Goal: Find specific page/section: Find specific page/section

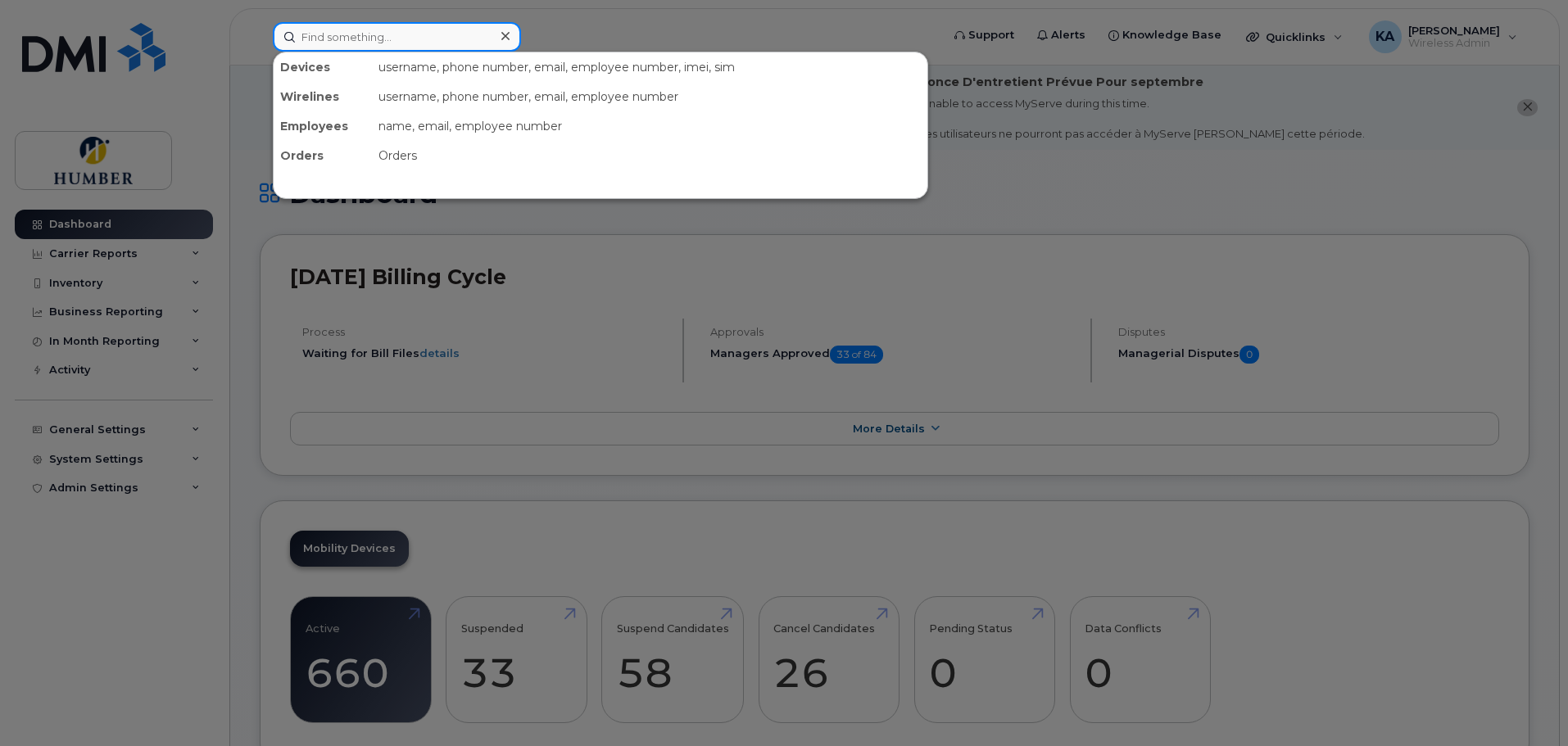
drag, startPoint x: 348, startPoint y: 26, endPoint x: 347, endPoint y: 41, distance: 15.0
click at [347, 41] on input at bounding box center [396, 37] width 248 height 30
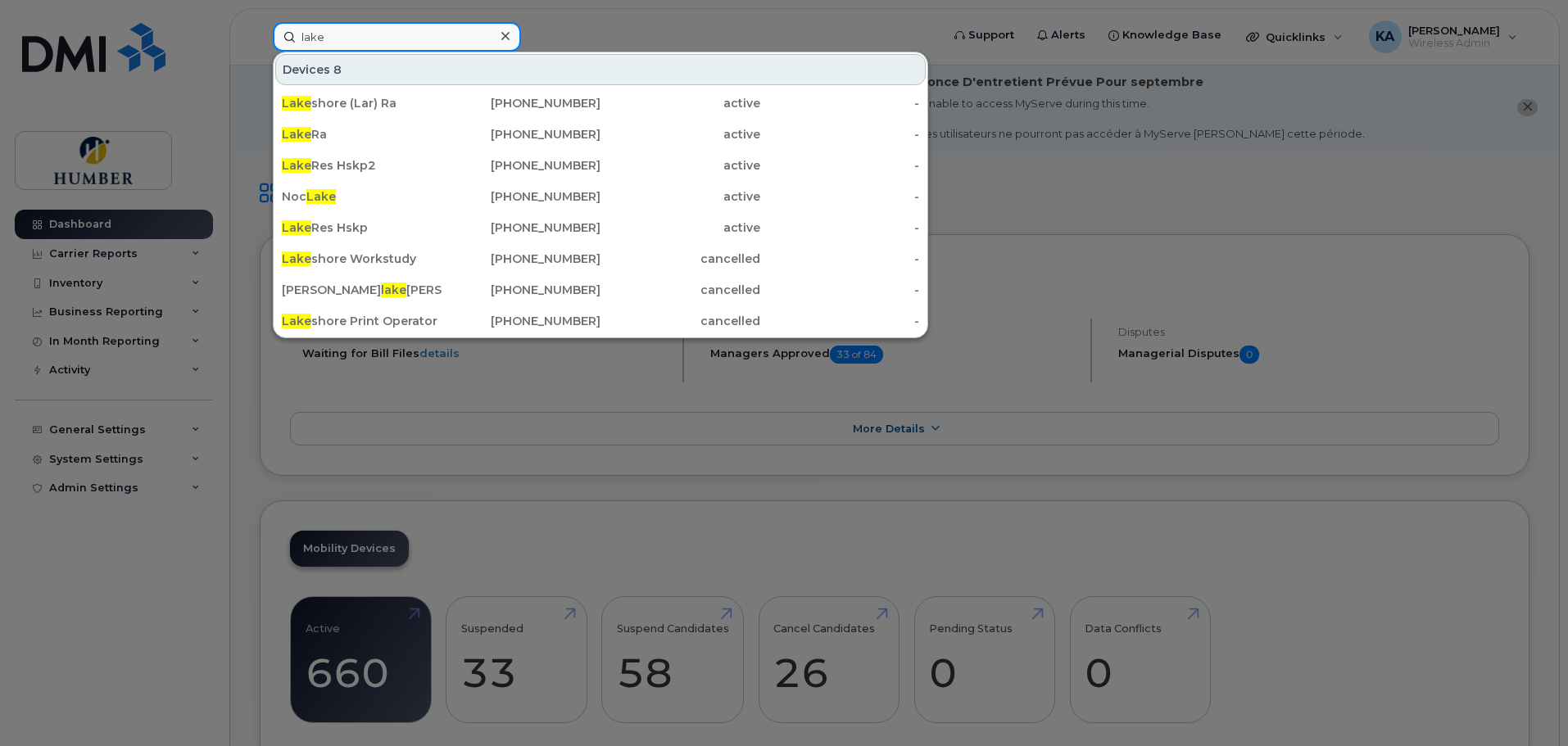
drag, startPoint x: 374, startPoint y: 34, endPoint x: 284, endPoint y: 38, distance: 90.1
click at [284, 38] on input "lake" at bounding box center [396, 37] width 248 height 30
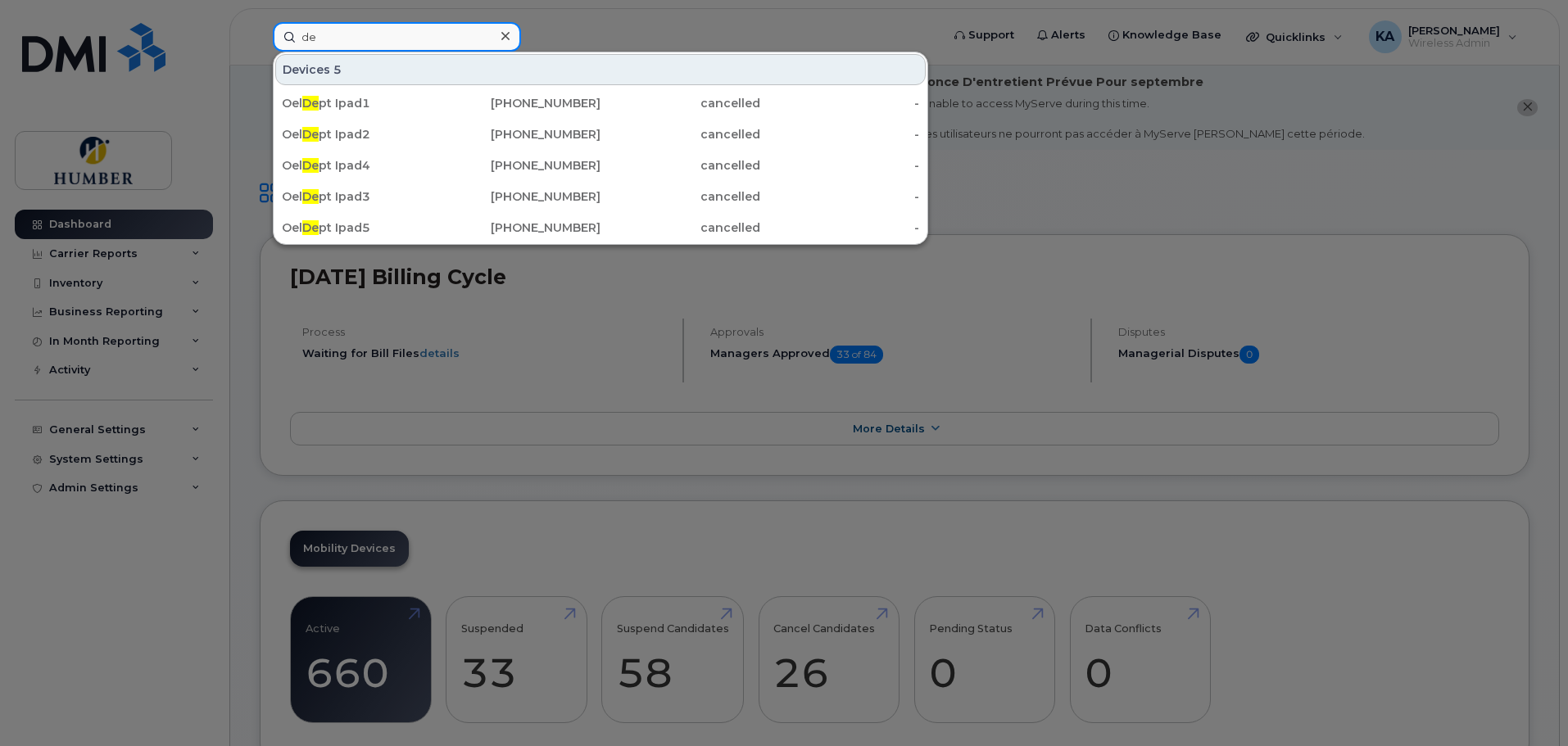
type input "d"
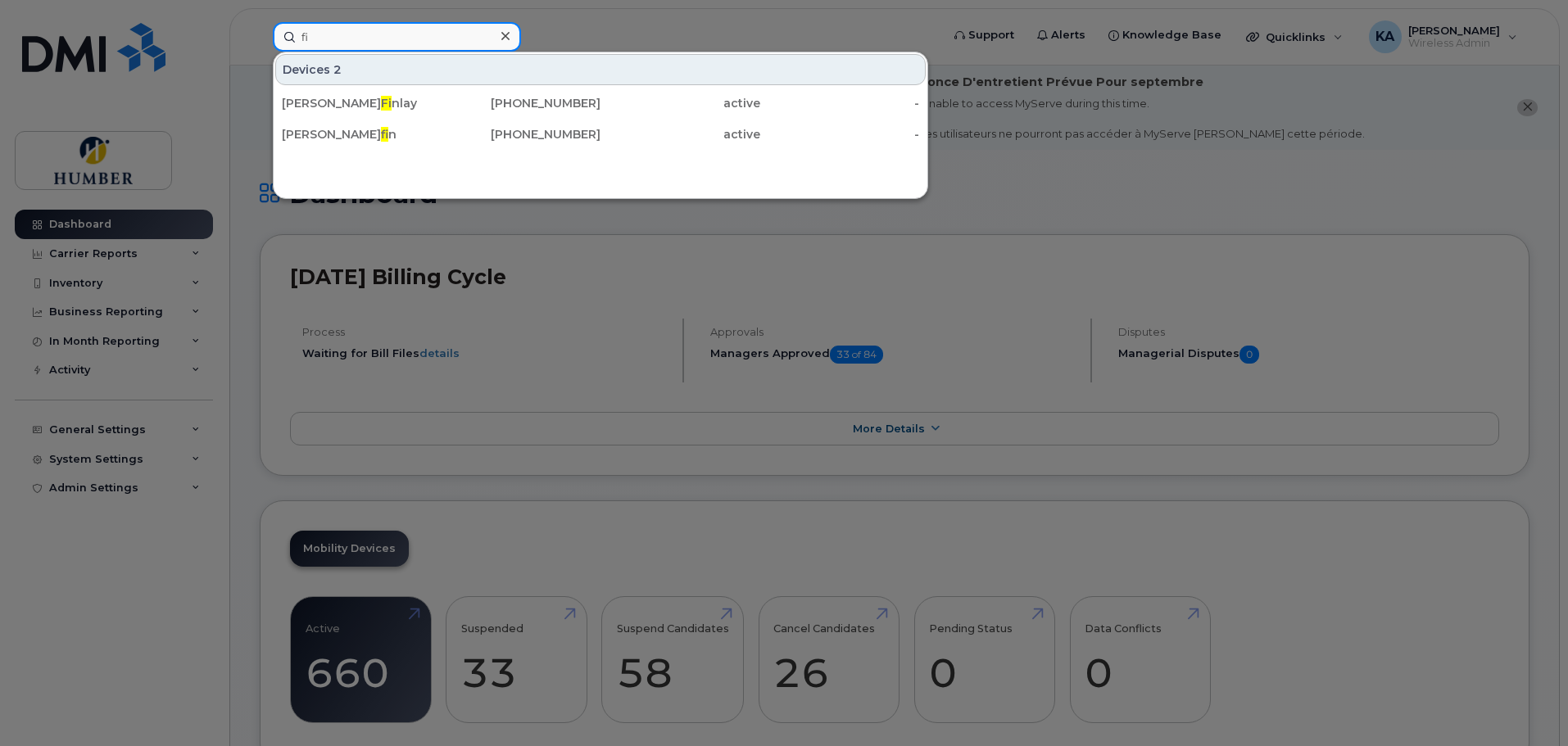
type input "f"
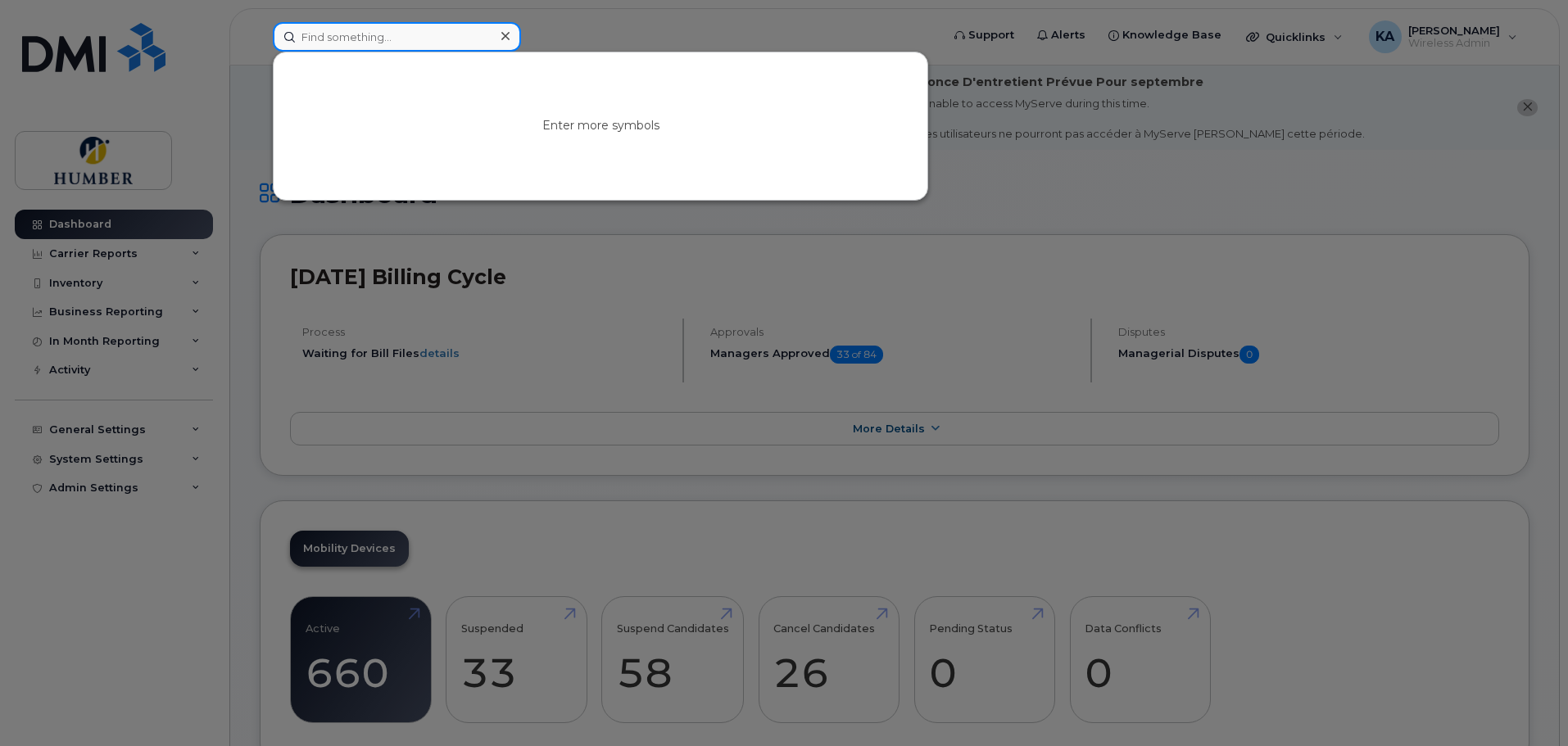
type input "d"
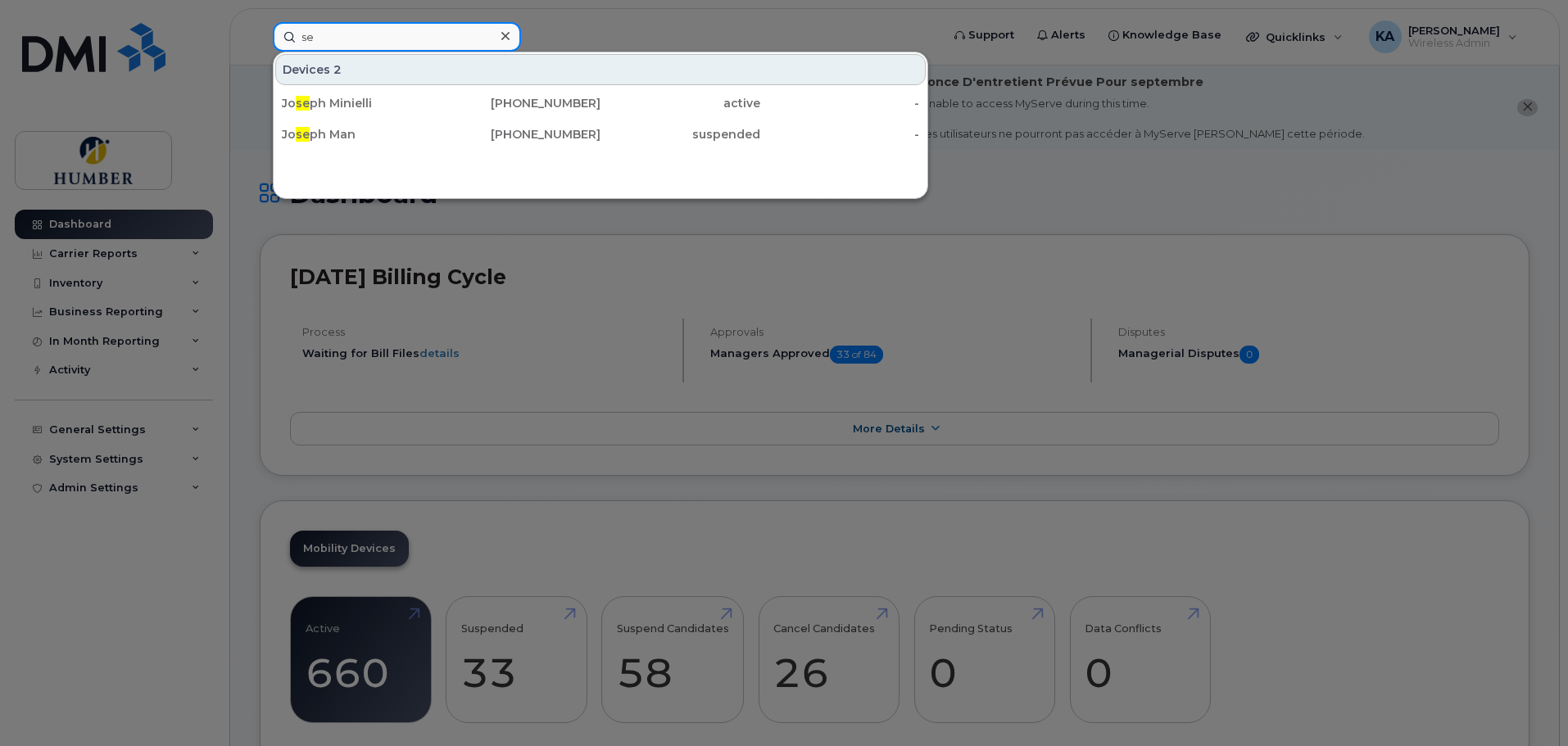
type input "s"
drag, startPoint x: 351, startPoint y: 35, endPoint x: 264, endPoint y: 40, distance: 87.1
click at [264, 40] on div "share Devices Susan Miller Share d 416-997-8284 active -" at bounding box center [601, 37] width 683 height 30
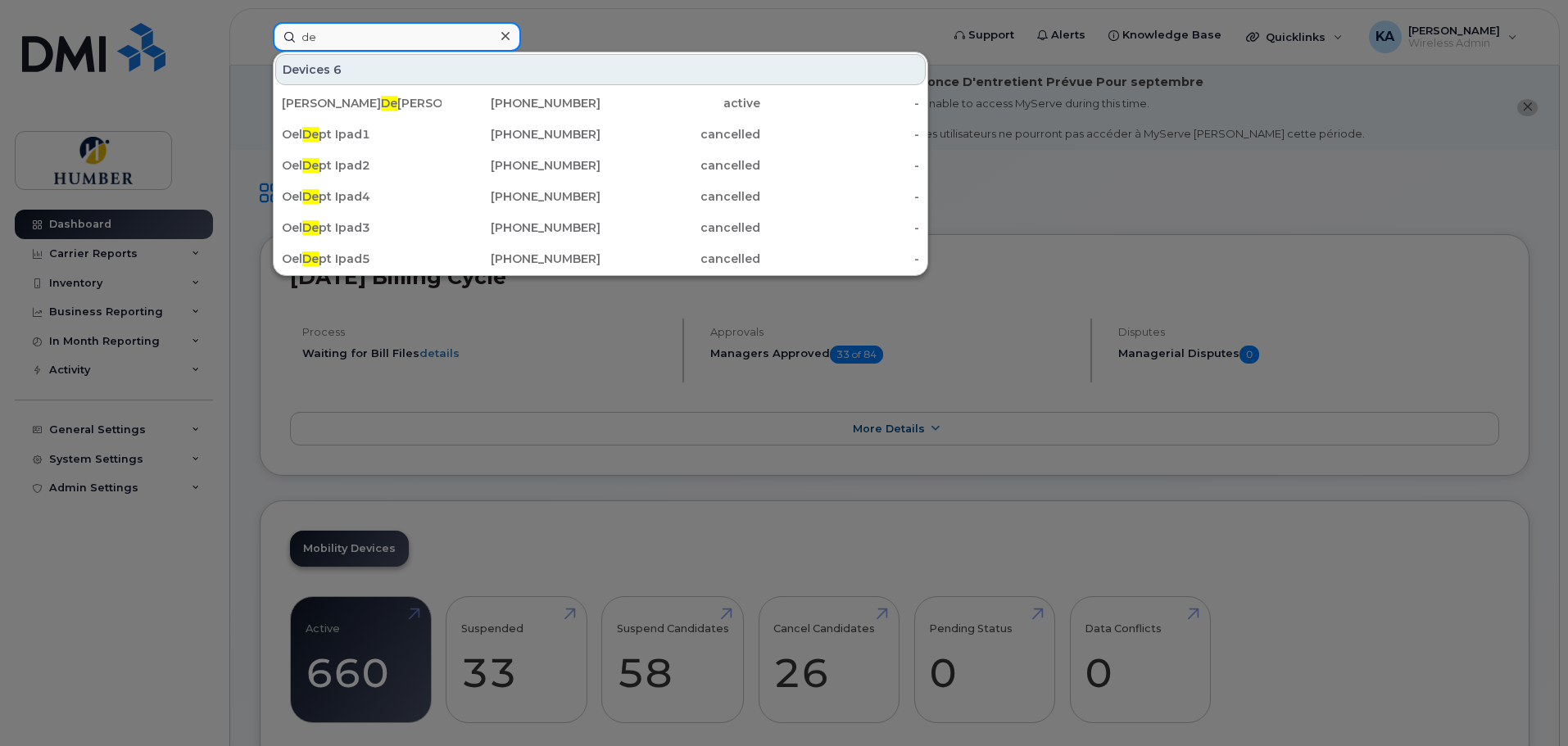
type input "d"
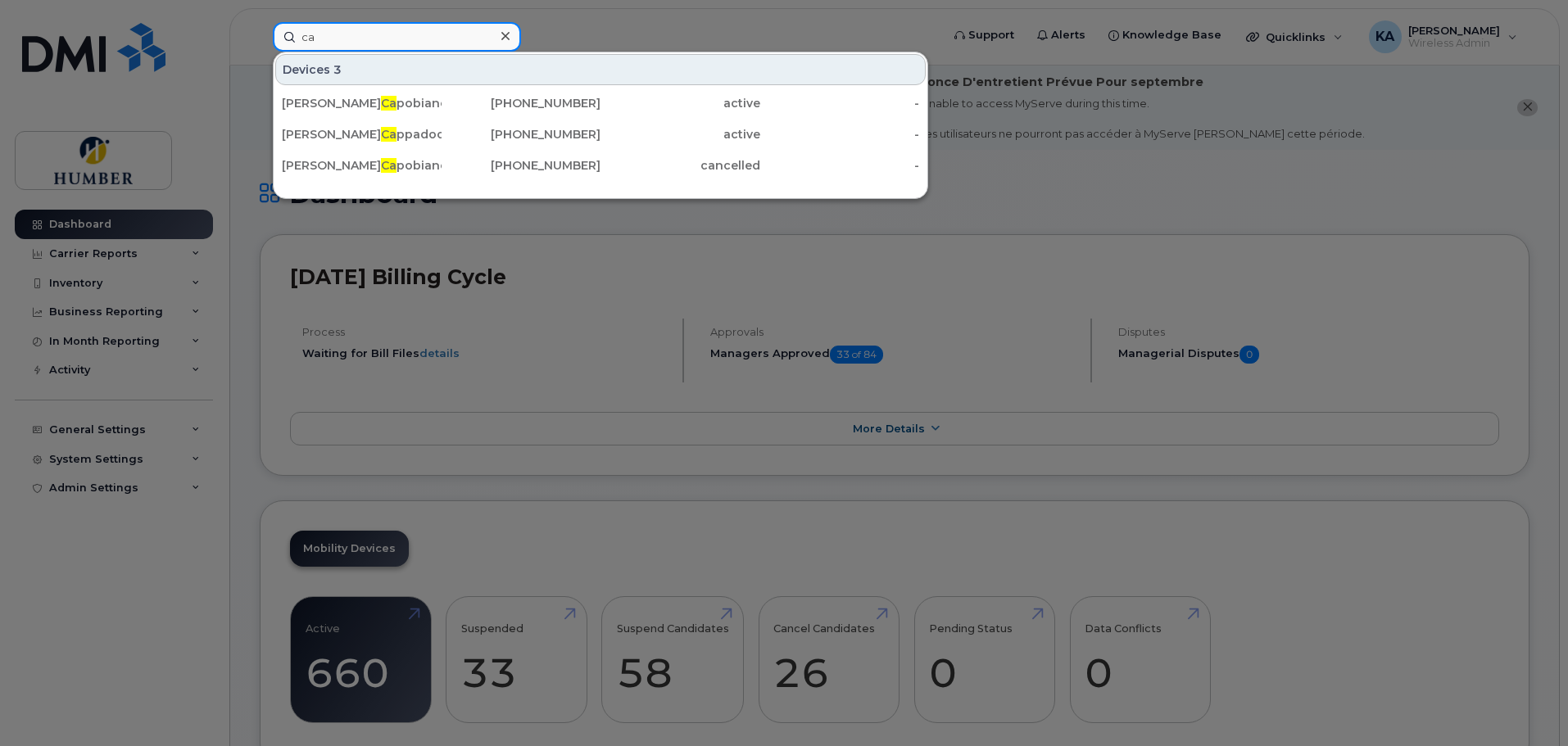
type input "c"
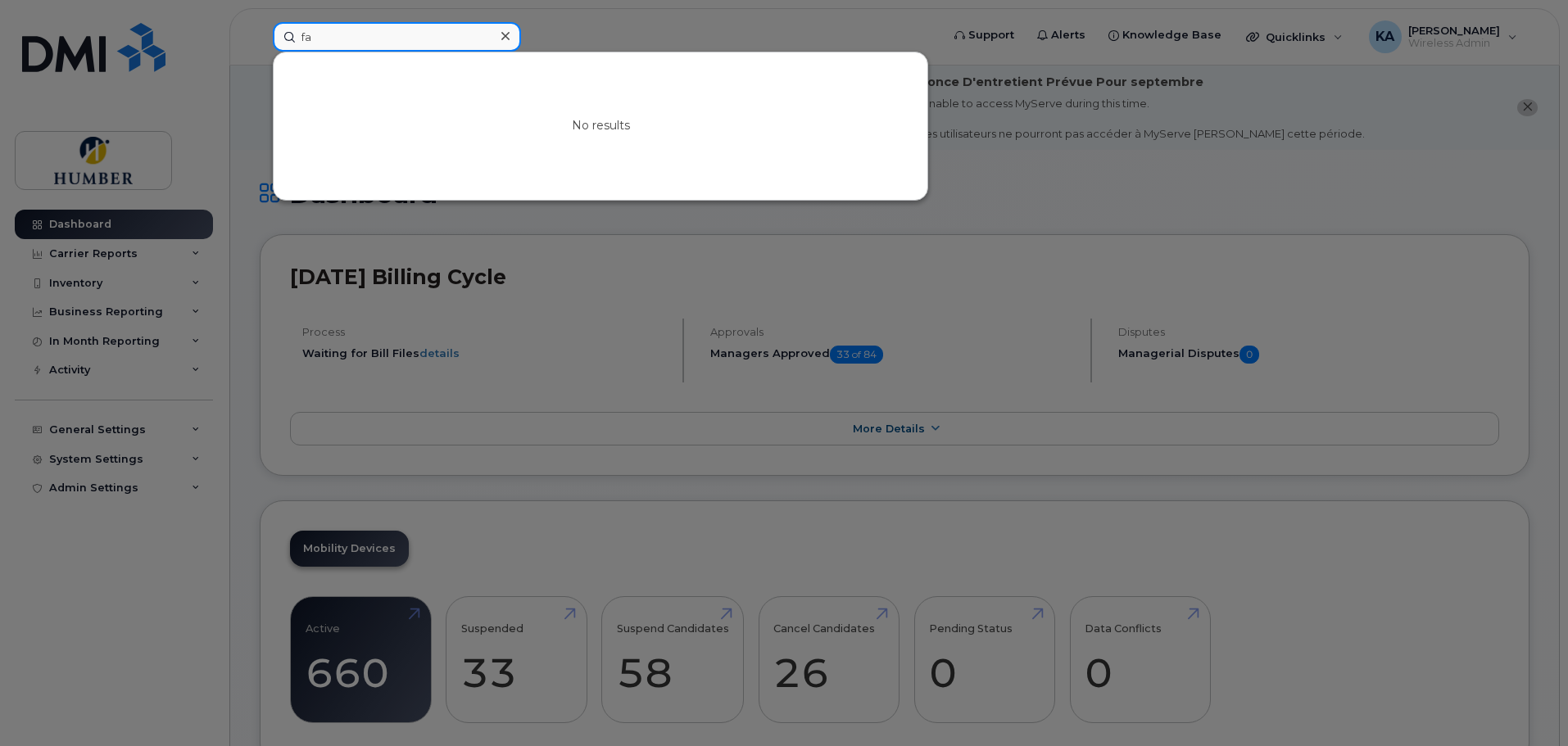
type input "f"
click at [355, 33] on input at bounding box center [396, 37] width 248 height 30
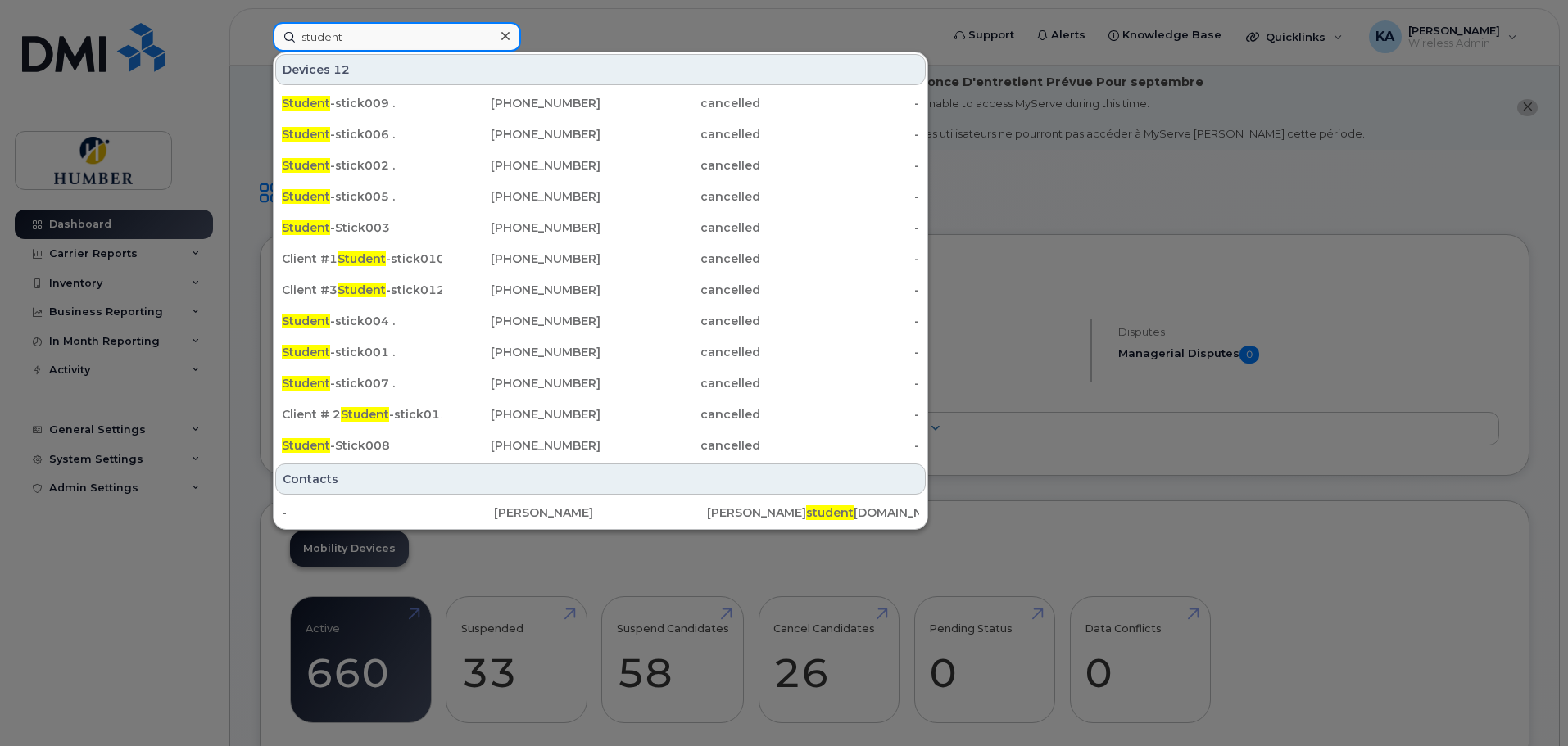
drag, startPoint x: 370, startPoint y: 34, endPoint x: 289, endPoint y: 35, distance: 81.0
click at [289, 35] on input "student" at bounding box center [396, 37] width 248 height 30
type input "student"
click at [508, 36] on icon at bounding box center [505, 36] width 8 height 13
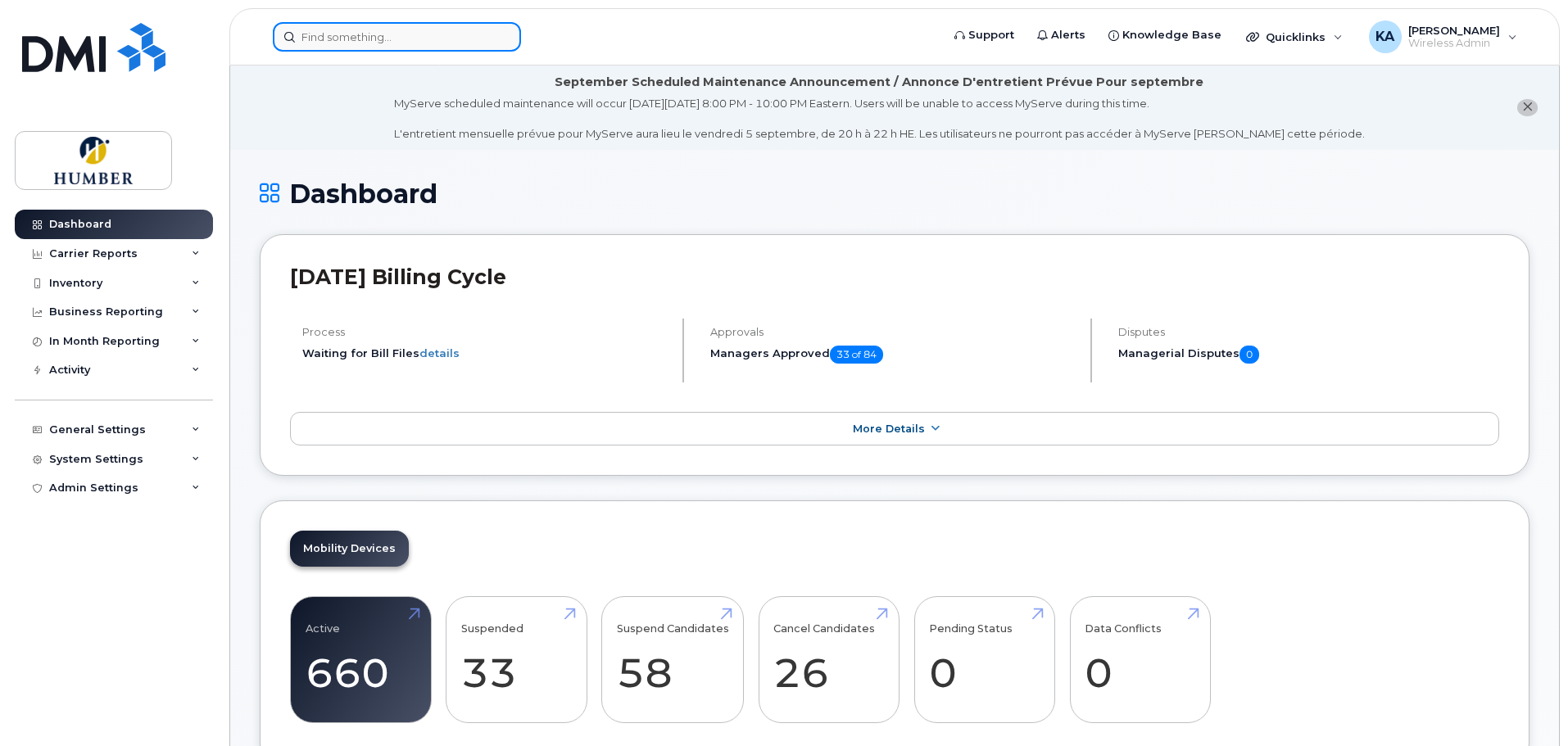
click at [328, 40] on input at bounding box center [396, 37] width 248 height 30
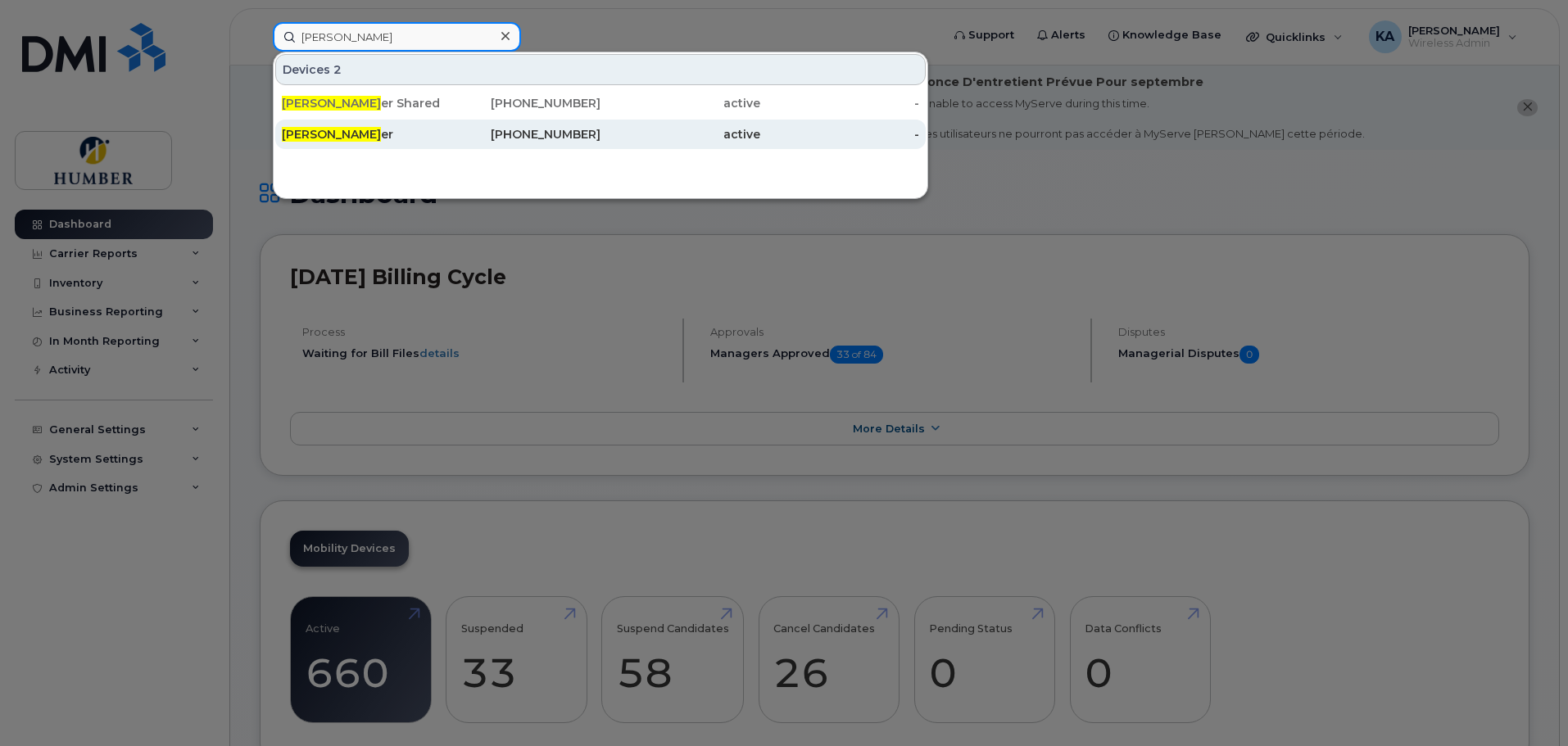
type input "susan mill"
click at [334, 136] on span "Susan Mill" at bounding box center [331, 133] width 99 height 15
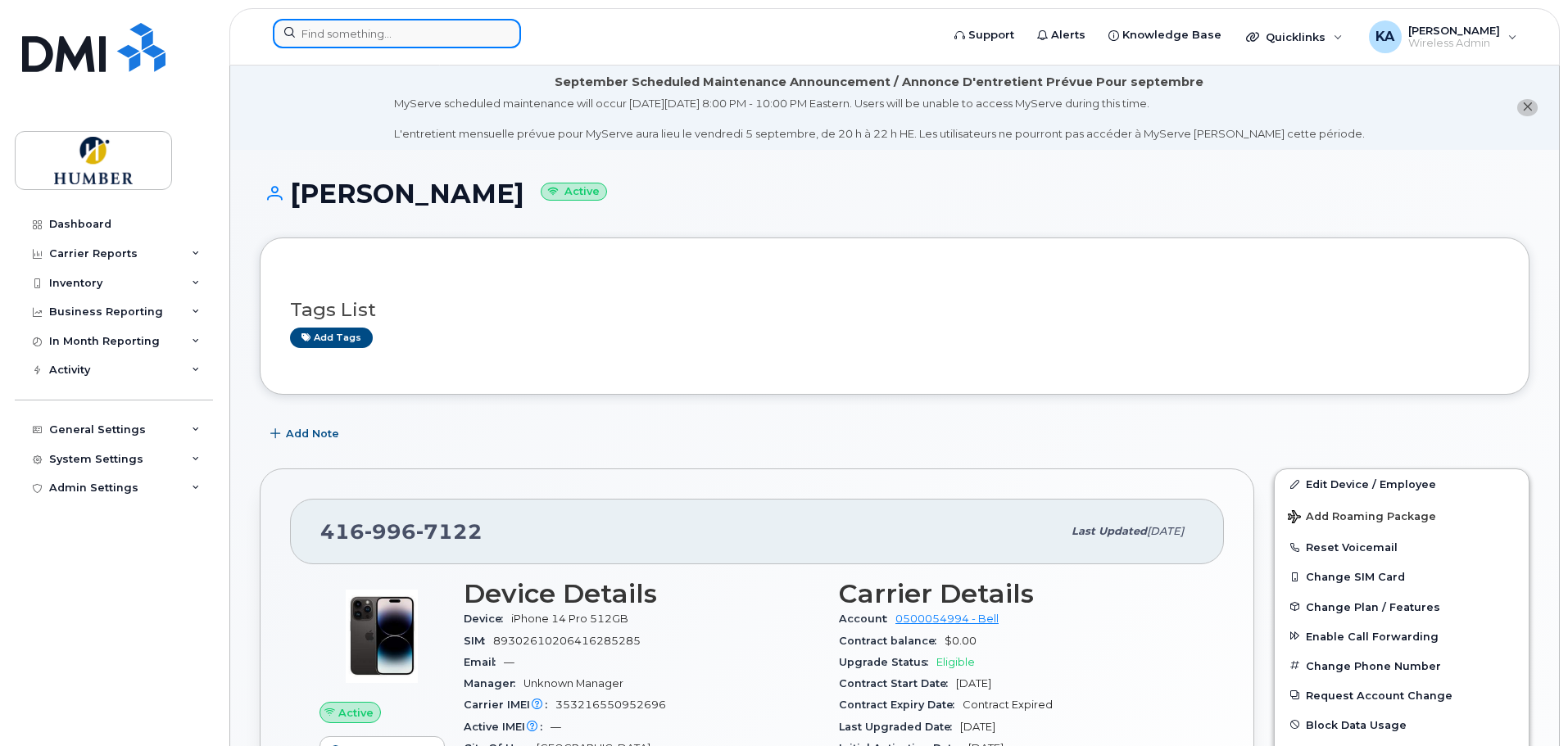
click at [341, 31] on input at bounding box center [396, 34] width 248 height 30
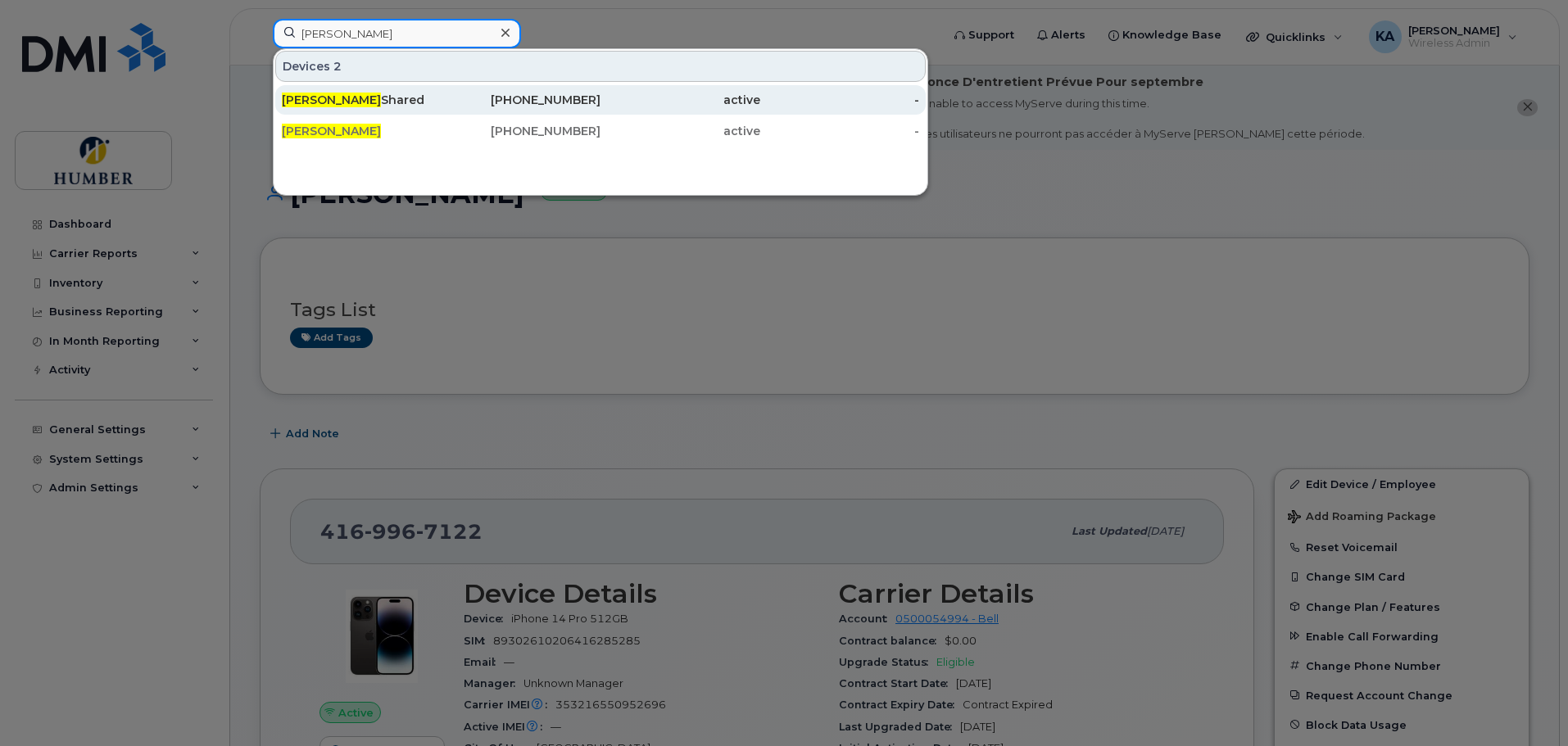
type input "[PERSON_NAME]"
click at [367, 98] on div "[PERSON_NAME] Shared" at bounding box center [362, 100] width 160 height 17
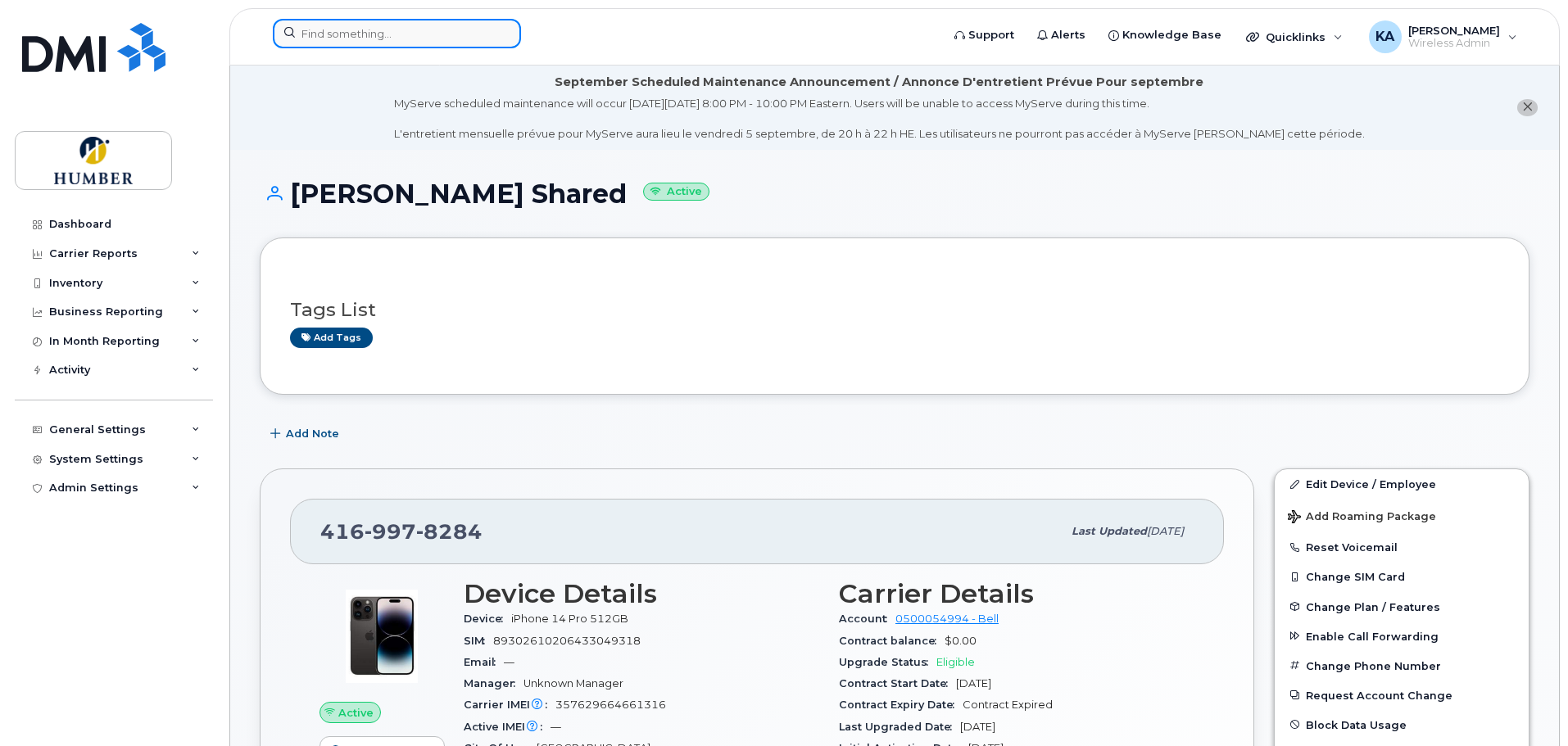
click at [313, 31] on input at bounding box center [396, 34] width 248 height 30
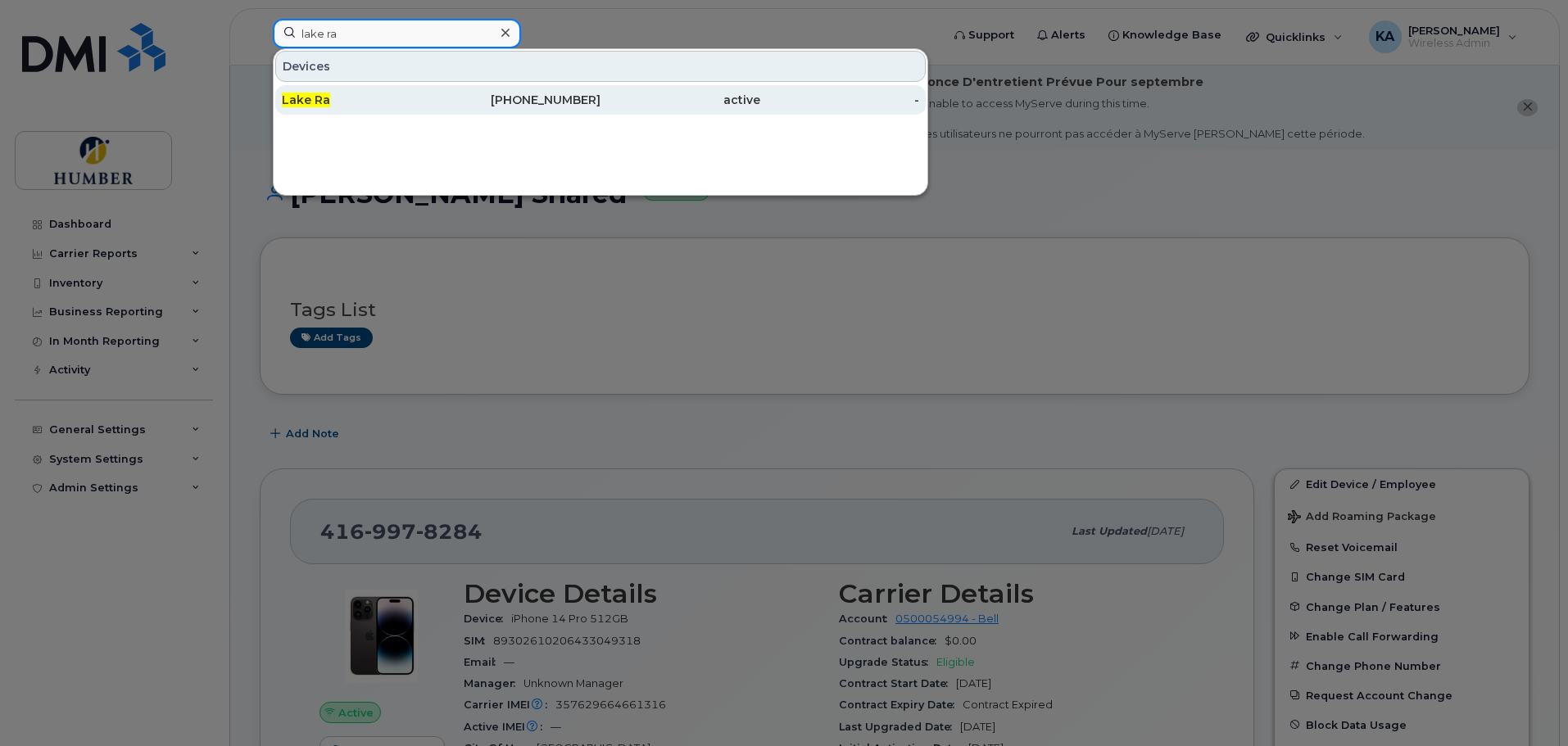
type input "lake ra"
click at [352, 93] on div "Lake Ra" at bounding box center [362, 100] width 160 height 17
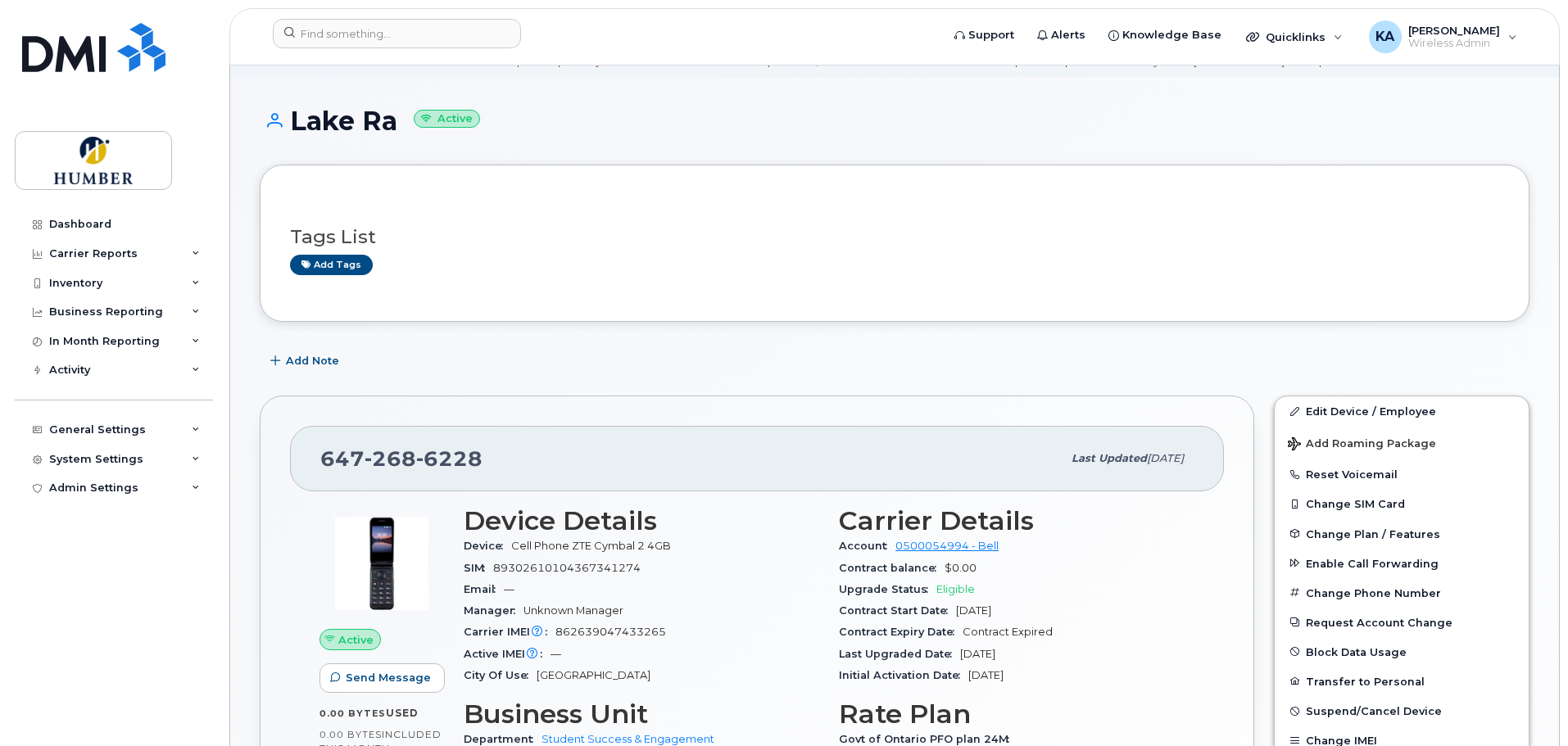
scroll to position [109, 0]
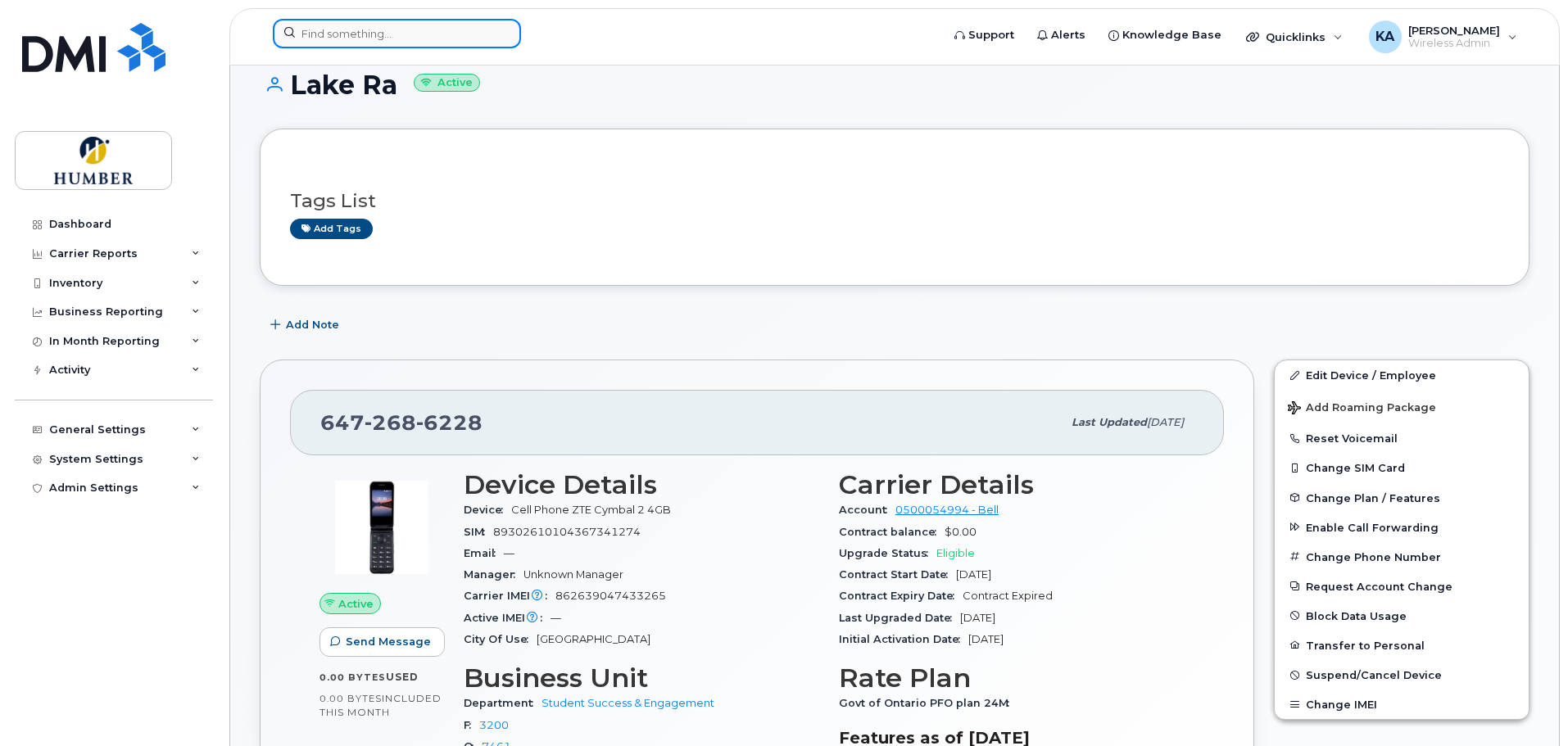
click at [329, 36] on input at bounding box center [396, 34] width 248 height 30
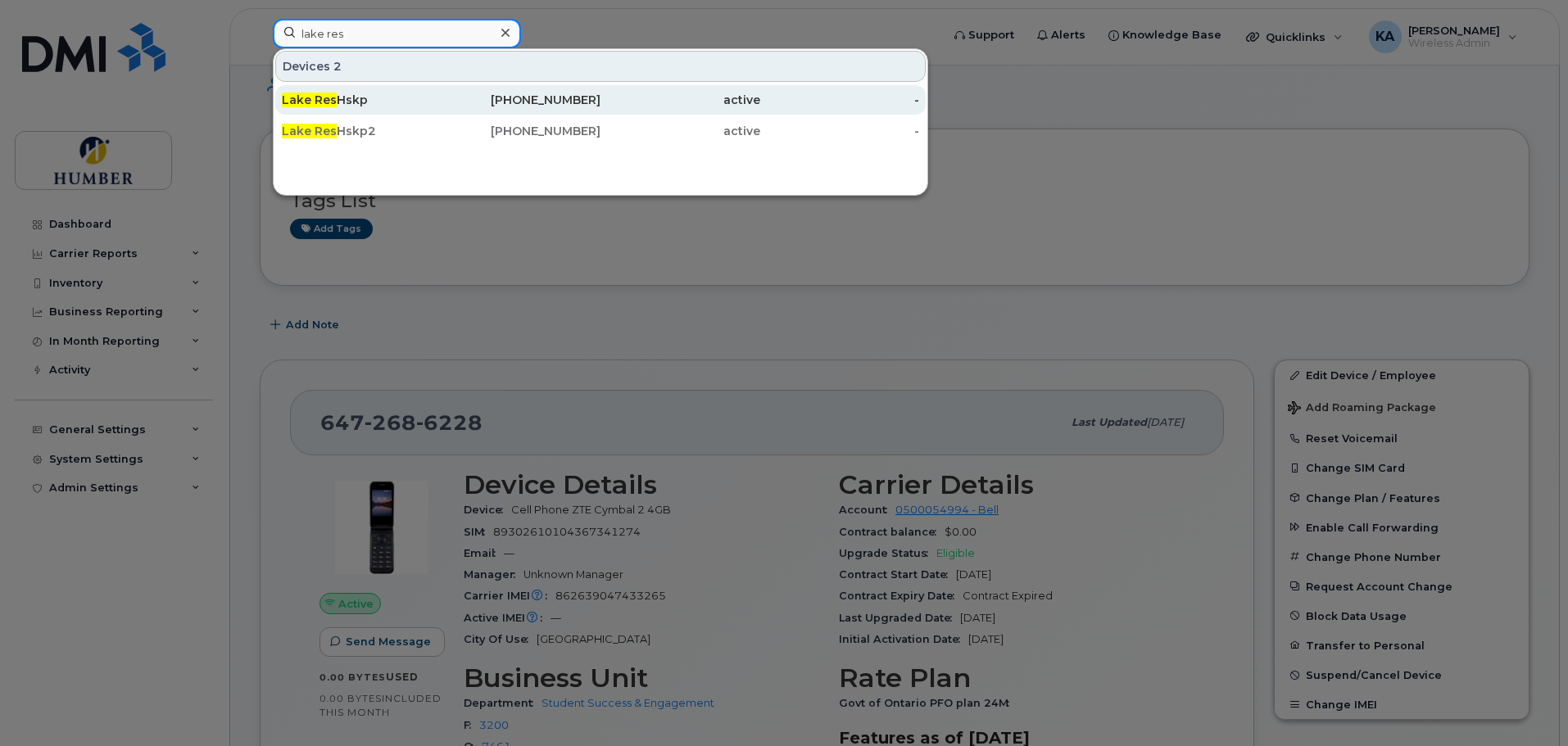
type input "lake res"
click at [332, 106] on span "Lake Res" at bounding box center [309, 100] width 55 height 15
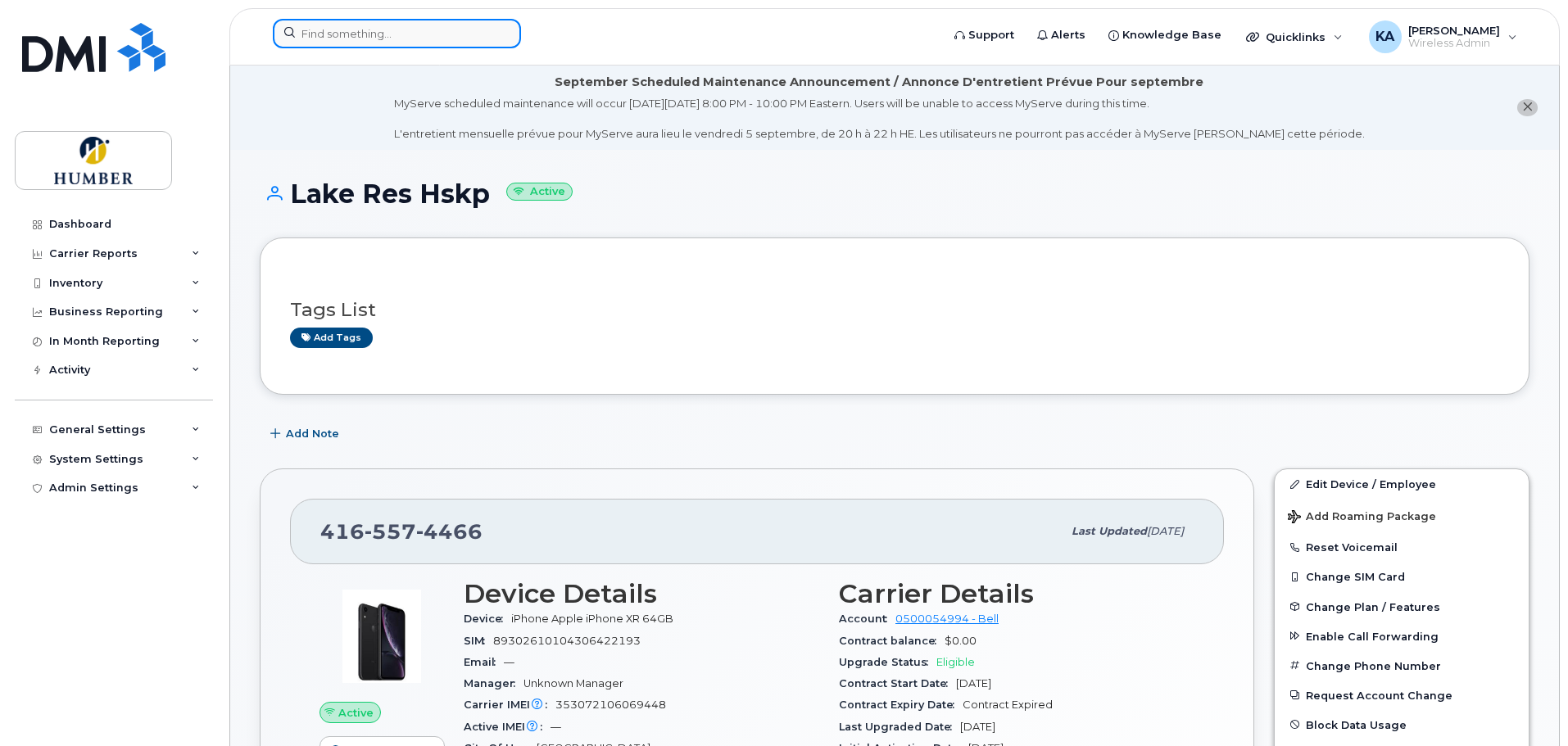
click at [369, 22] on input at bounding box center [396, 34] width 248 height 30
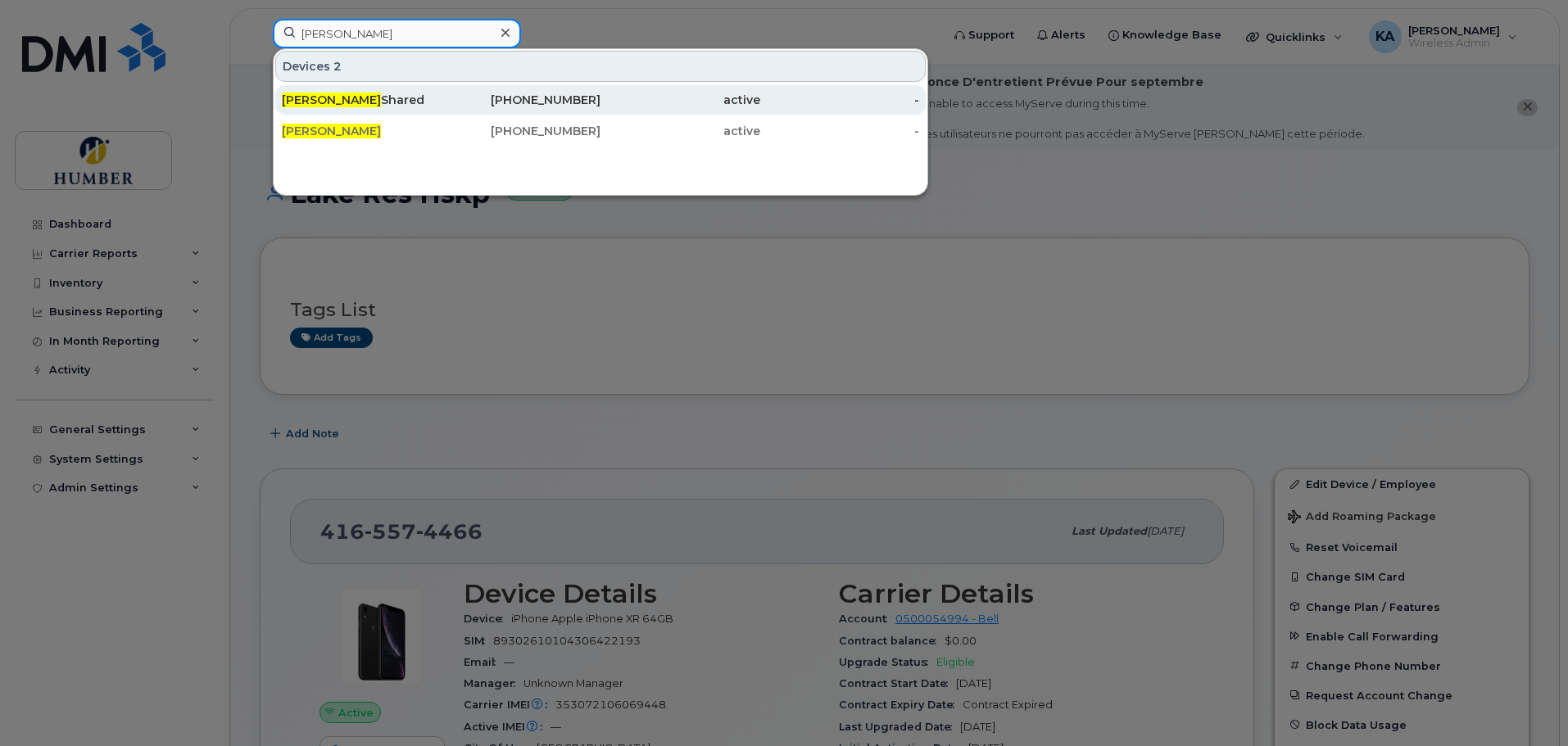
type input "[PERSON_NAME]"
click at [352, 103] on span "[PERSON_NAME]" at bounding box center [331, 100] width 99 height 15
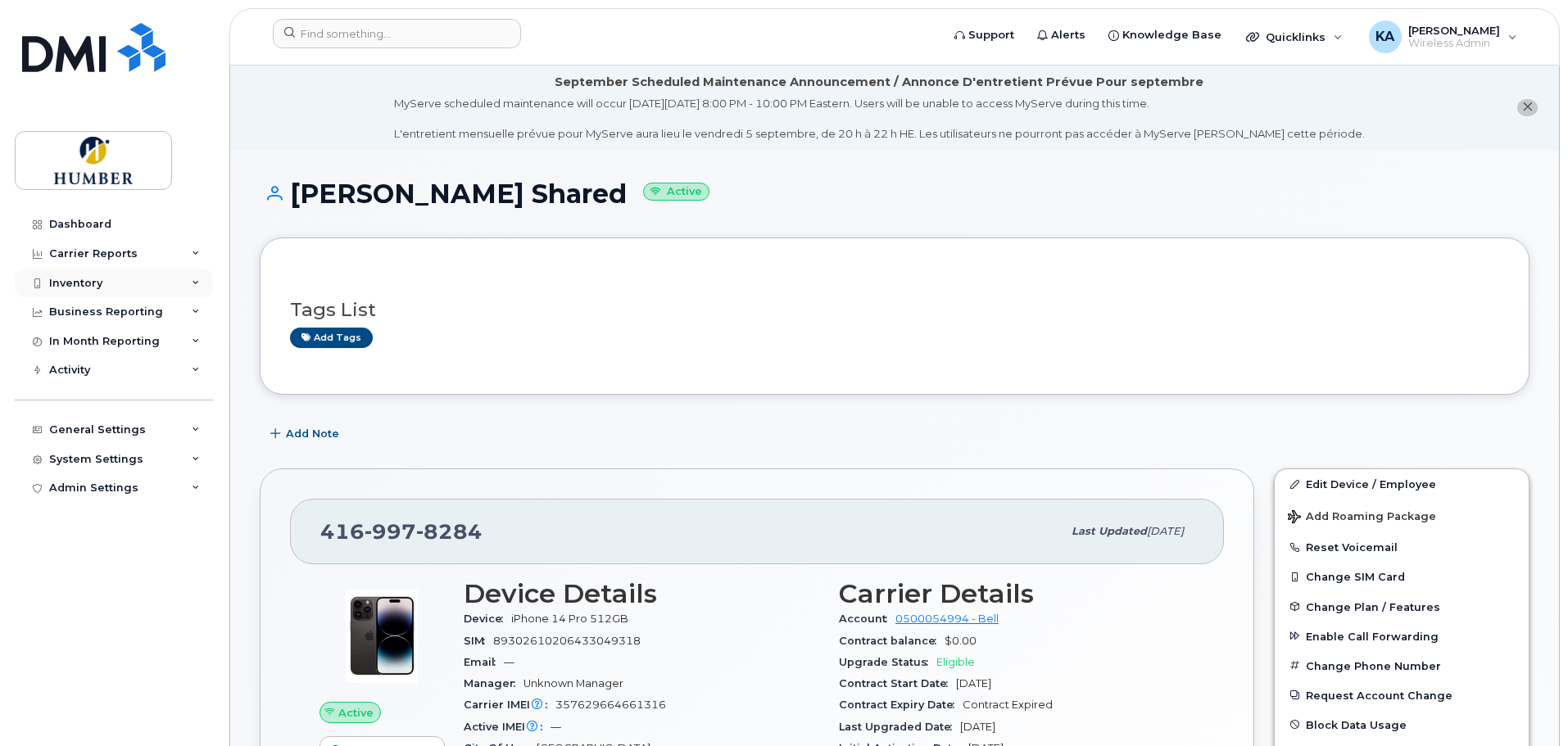
click at [77, 290] on div "Inventory" at bounding box center [76, 283] width 53 height 13
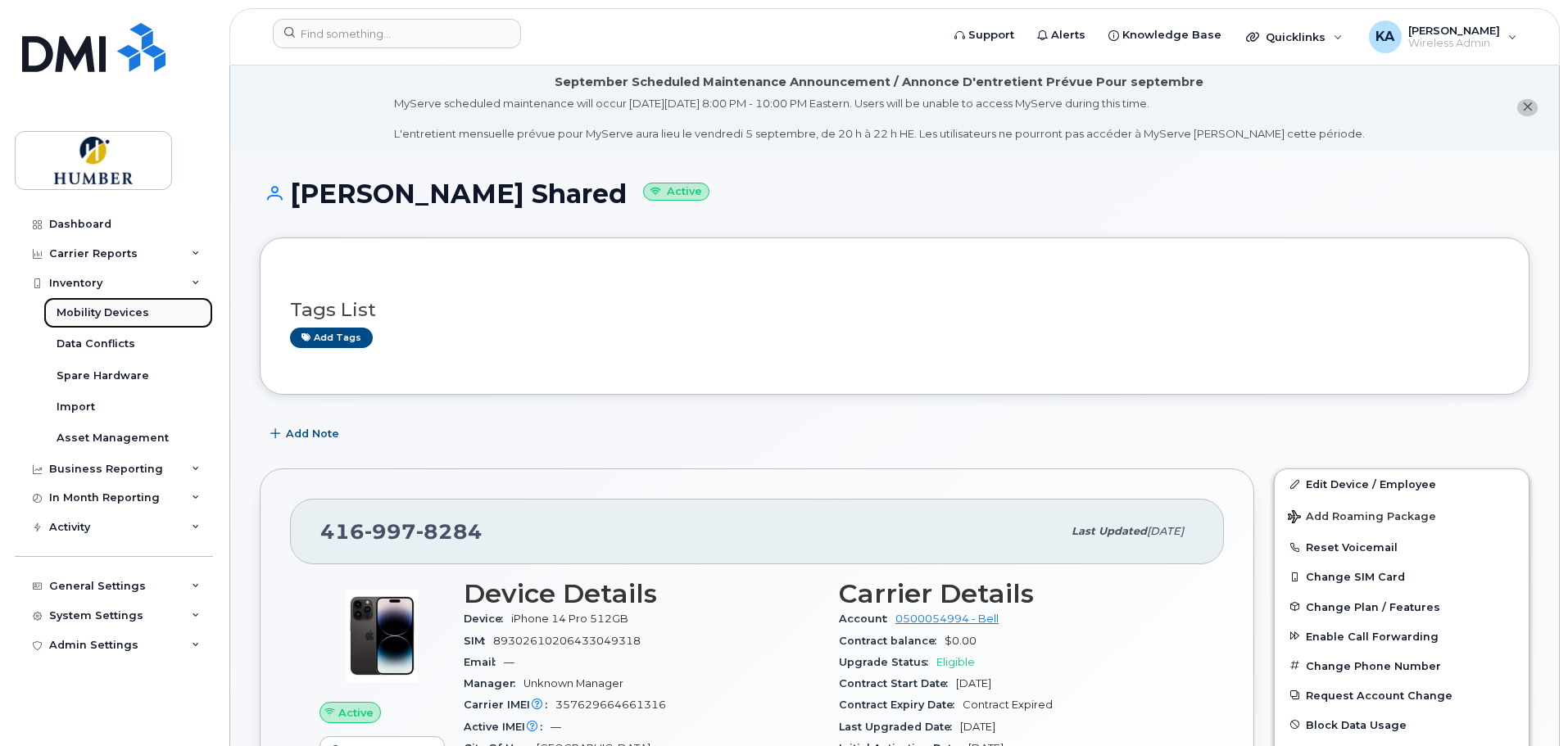
click at [95, 311] on div "Mobility Devices" at bounding box center [103, 312] width 93 height 15
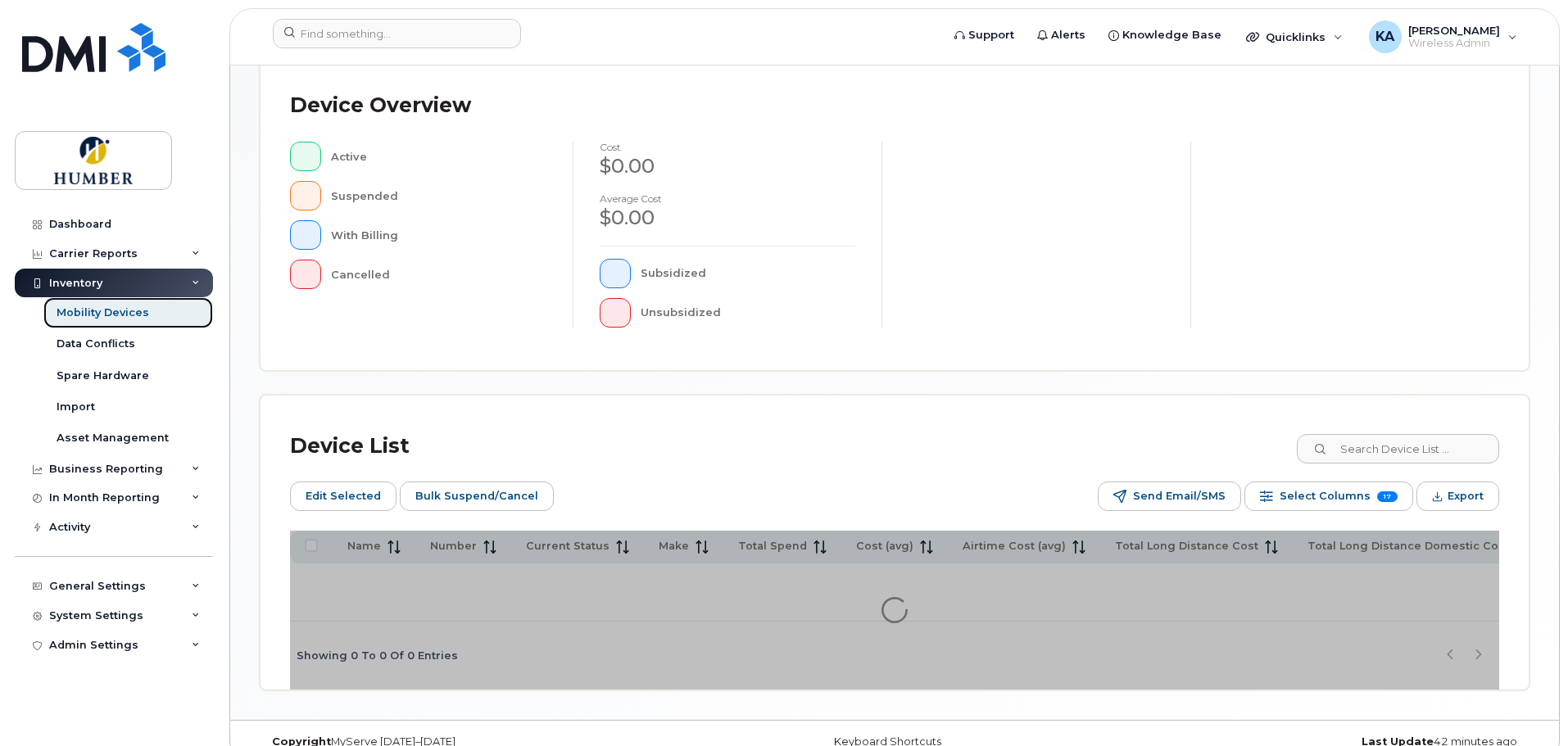
scroll to position [414, 0]
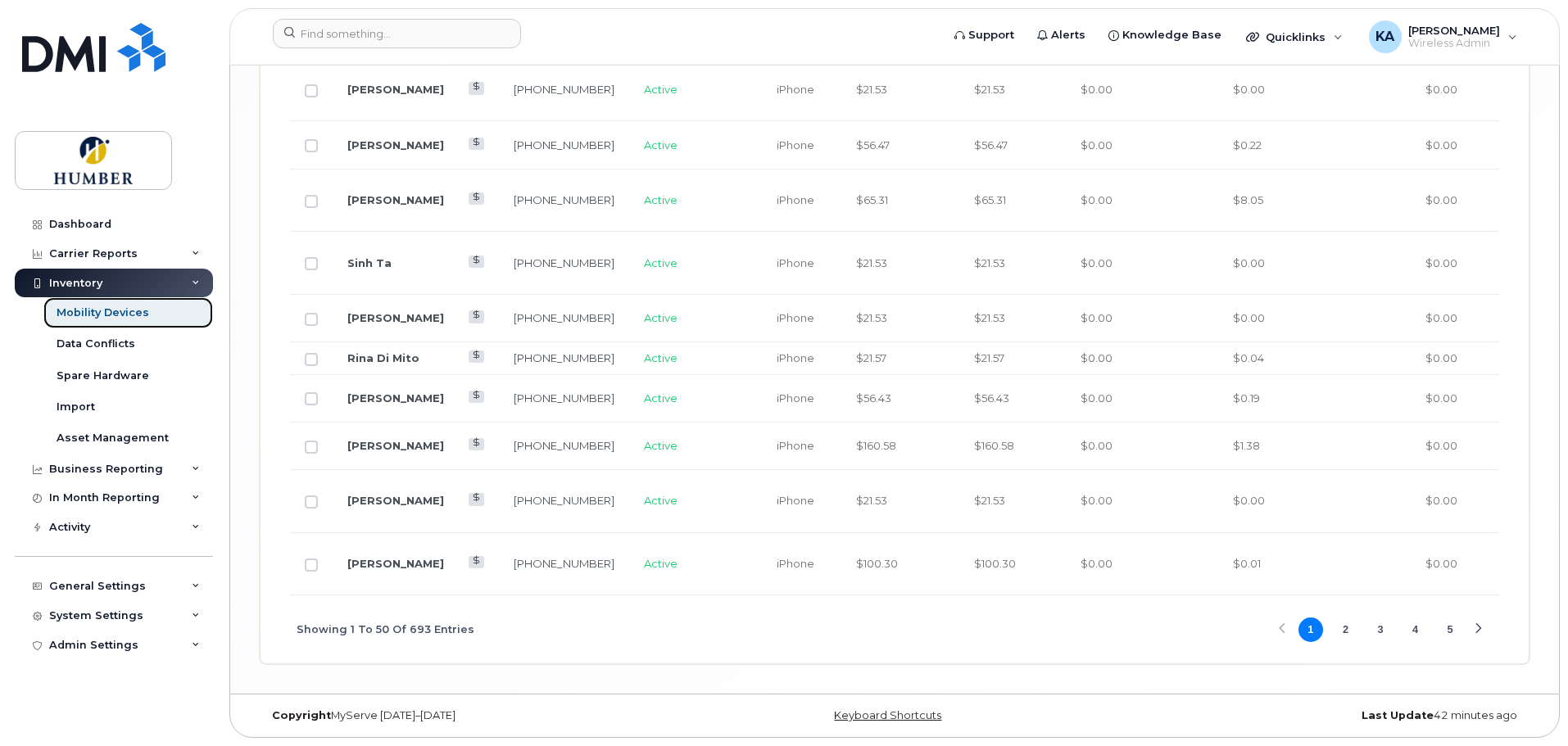
scroll to position [3392, 0]
click at [1341, 642] on button "2" at bounding box center [1345, 629] width 25 height 25
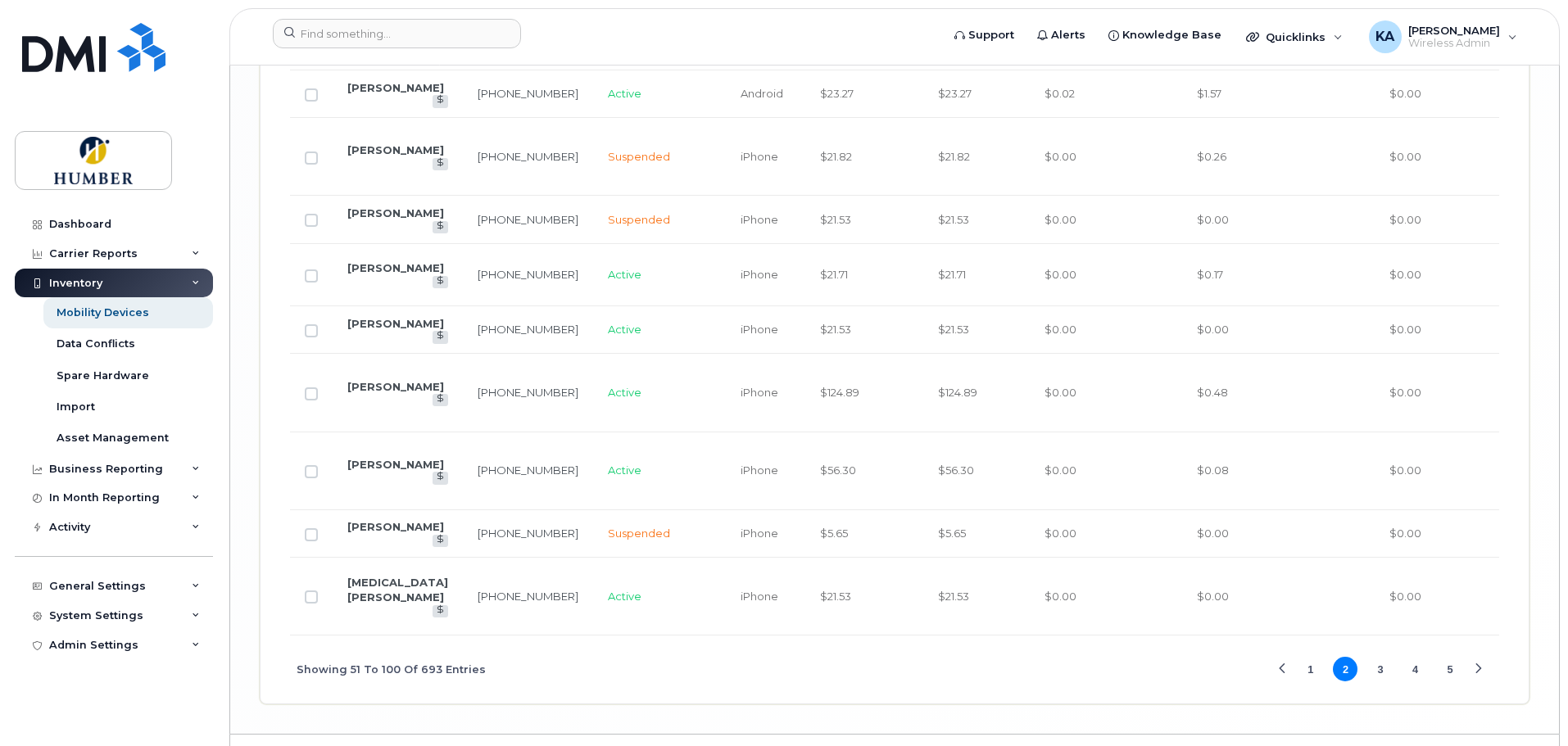
scroll to position [3473, 0]
click at [1379, 653] on button "3" at bounding box center [1379, 665] width 25 height 25
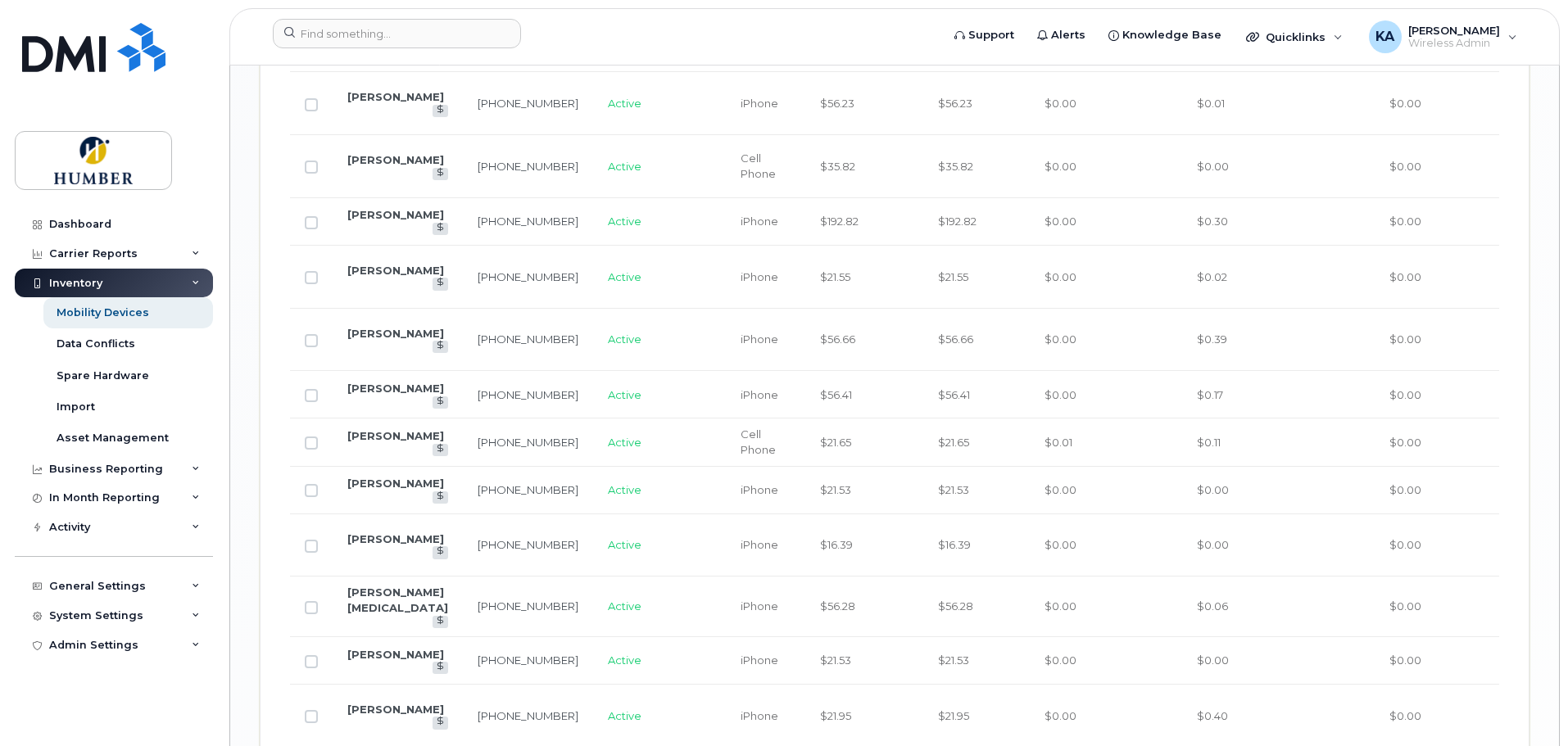
scroll to position [2010, 0]
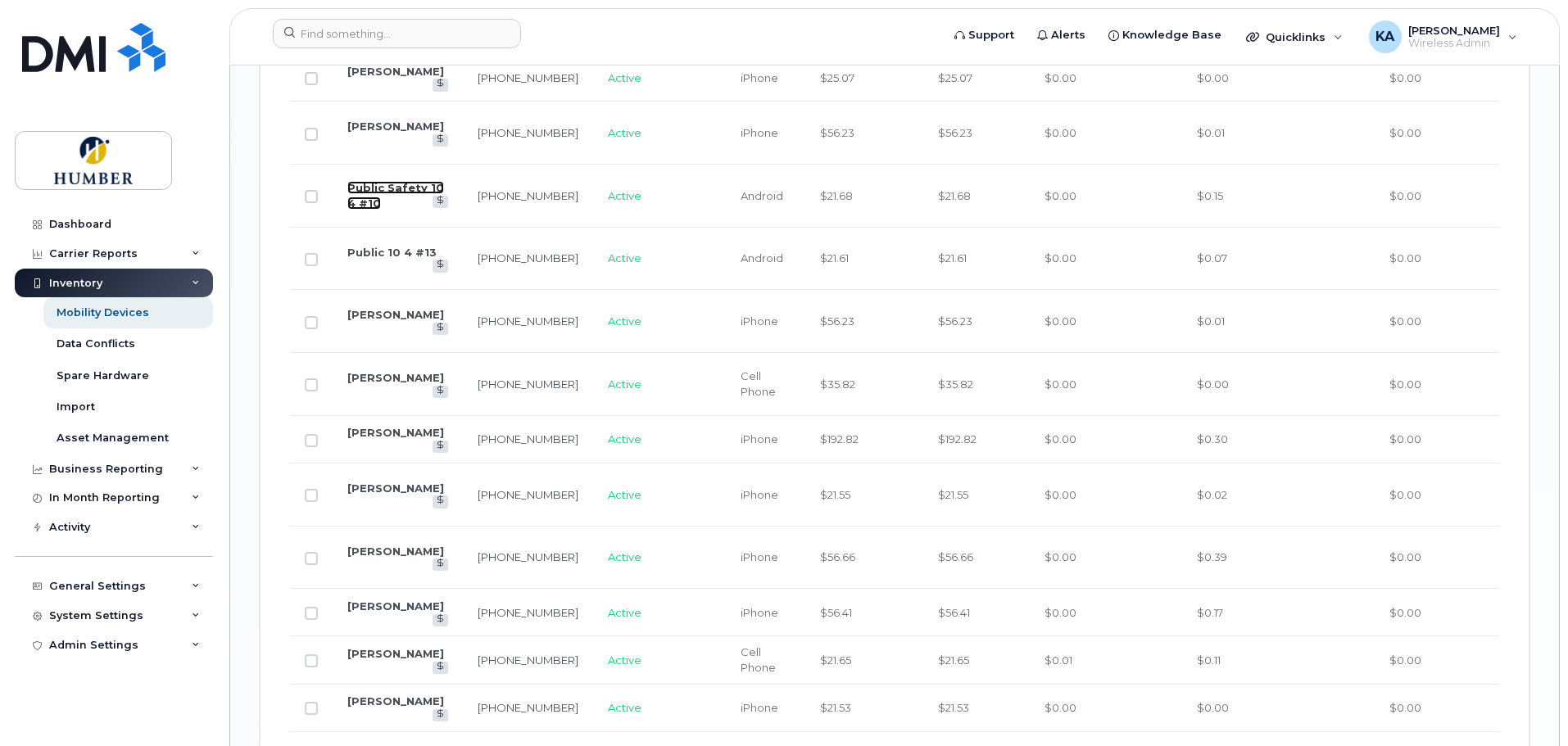
click at [365, 209] on link "Public Safety 10 4 #10" at bounding box center [395, 195] width 97 height 29
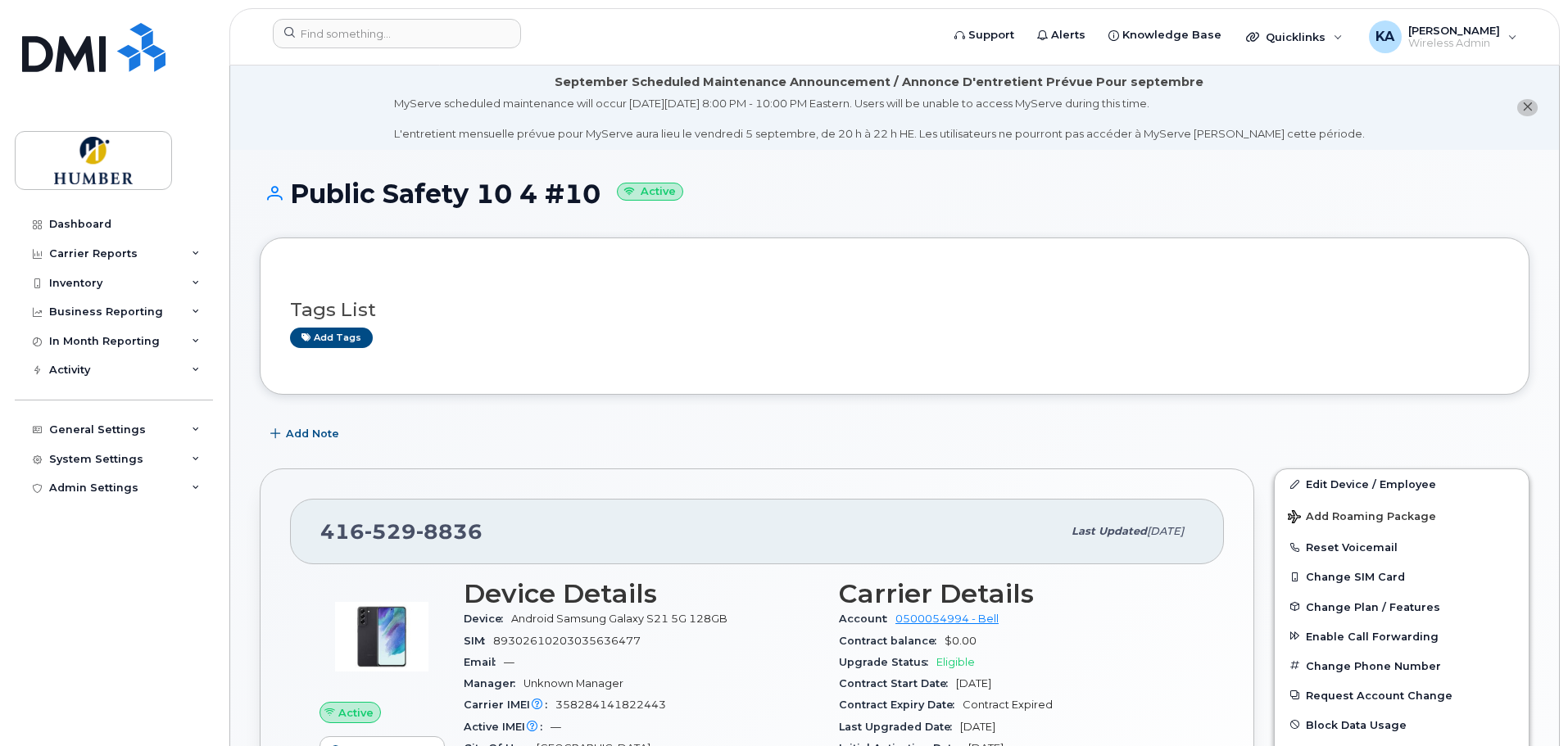
scroll to position [109, 0]
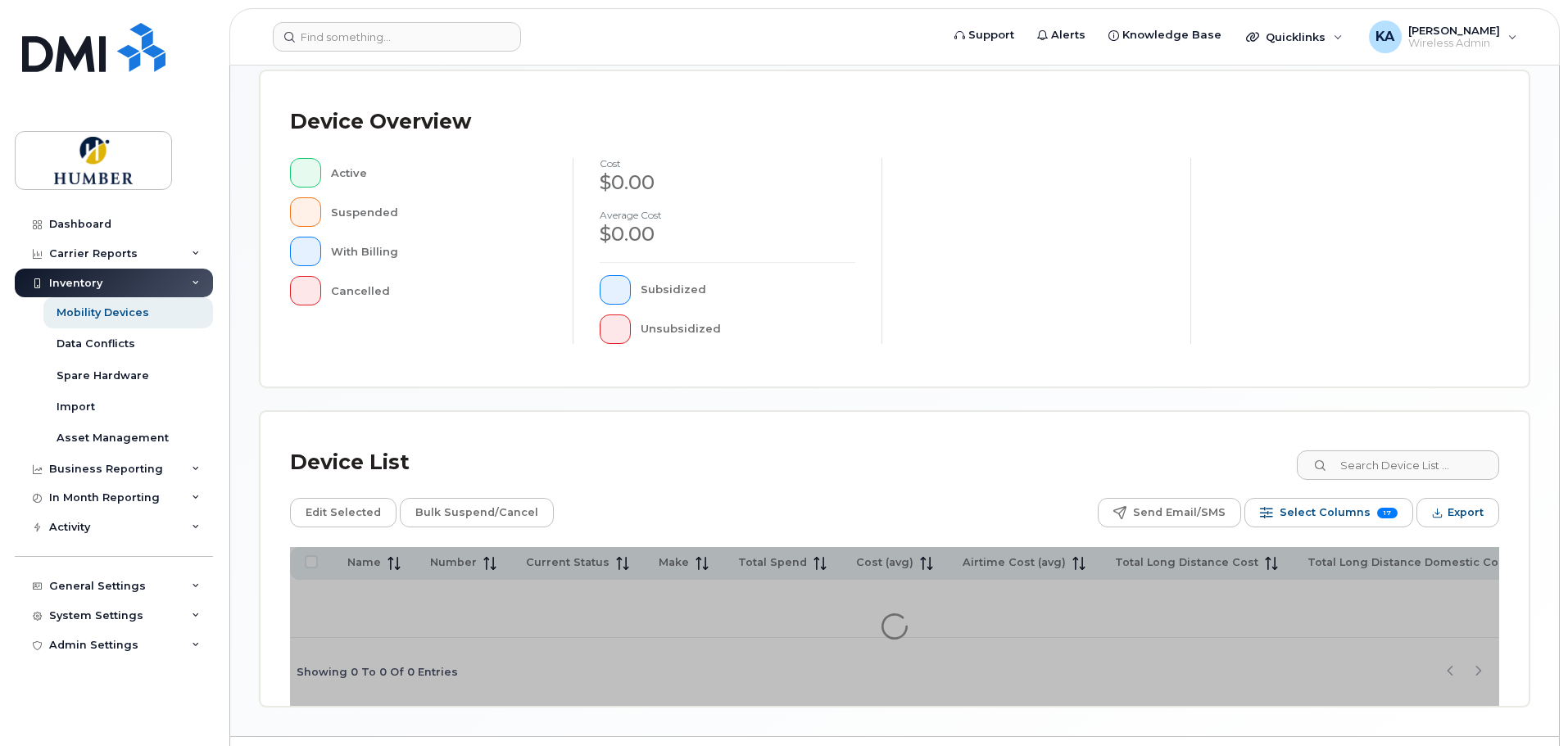
scroll to position [385, 0]
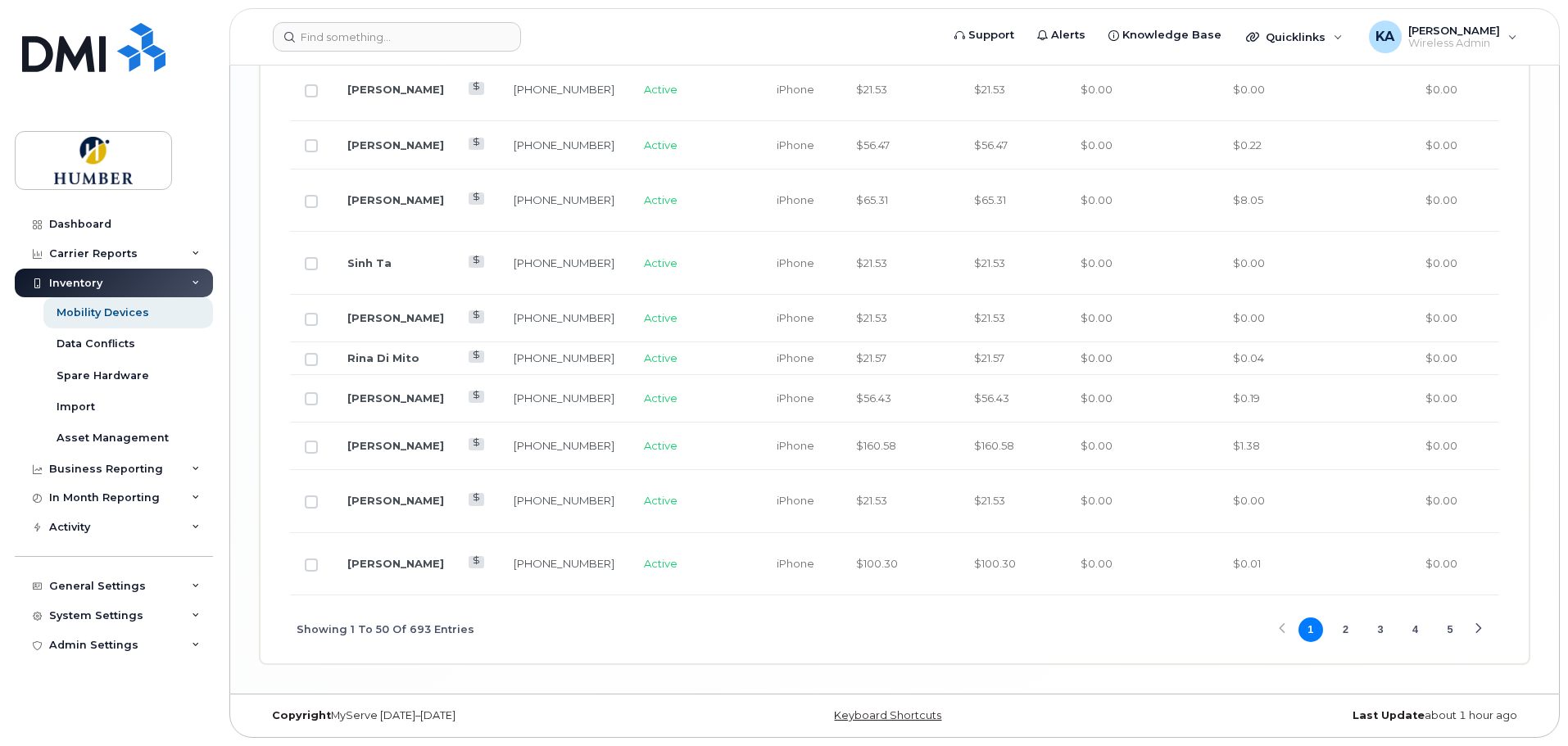
scroll to position [3395, 0]
click at [1344, 630] on button "2" at bounding box center [1345, 629] width 25 height 25
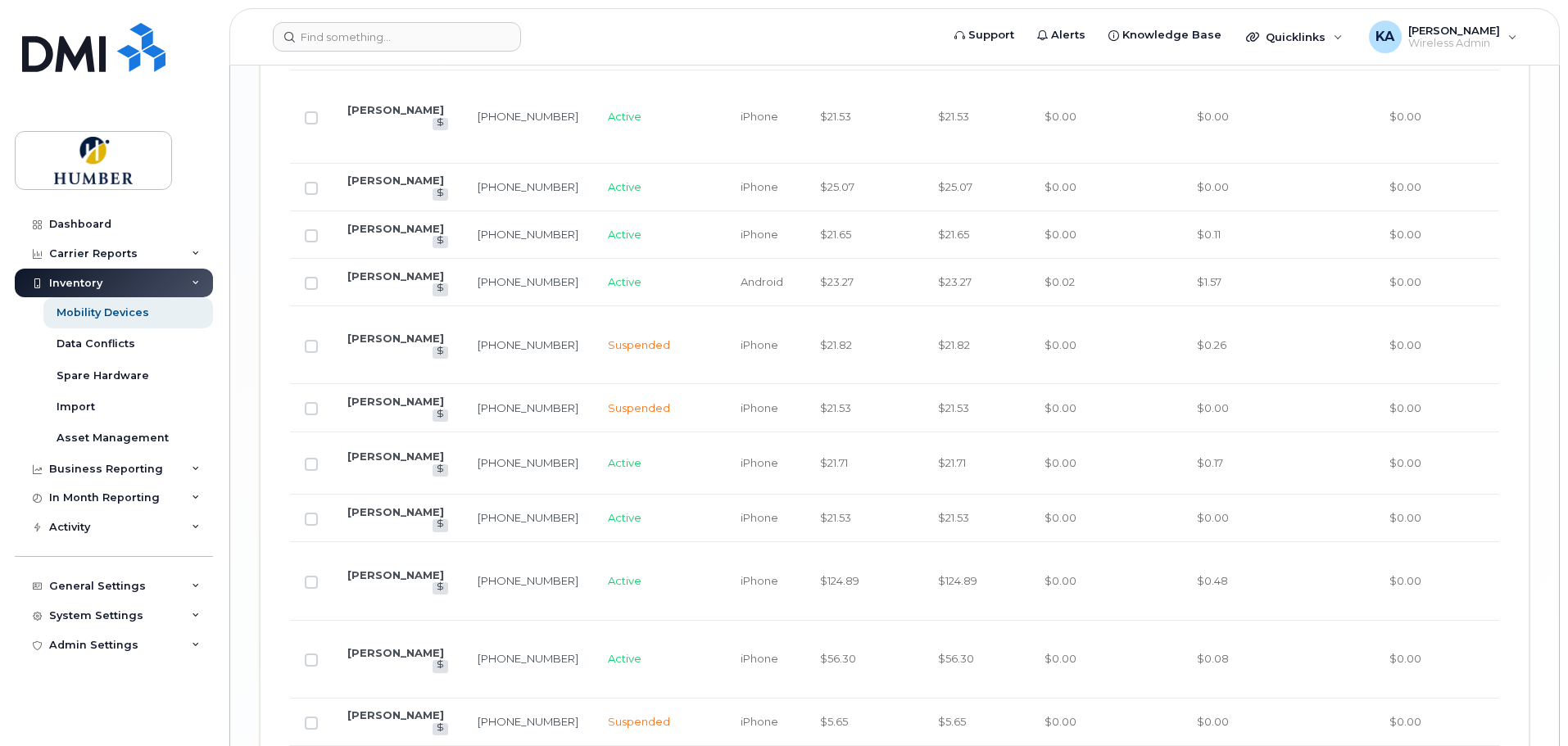
scroll to position [3443, 0]
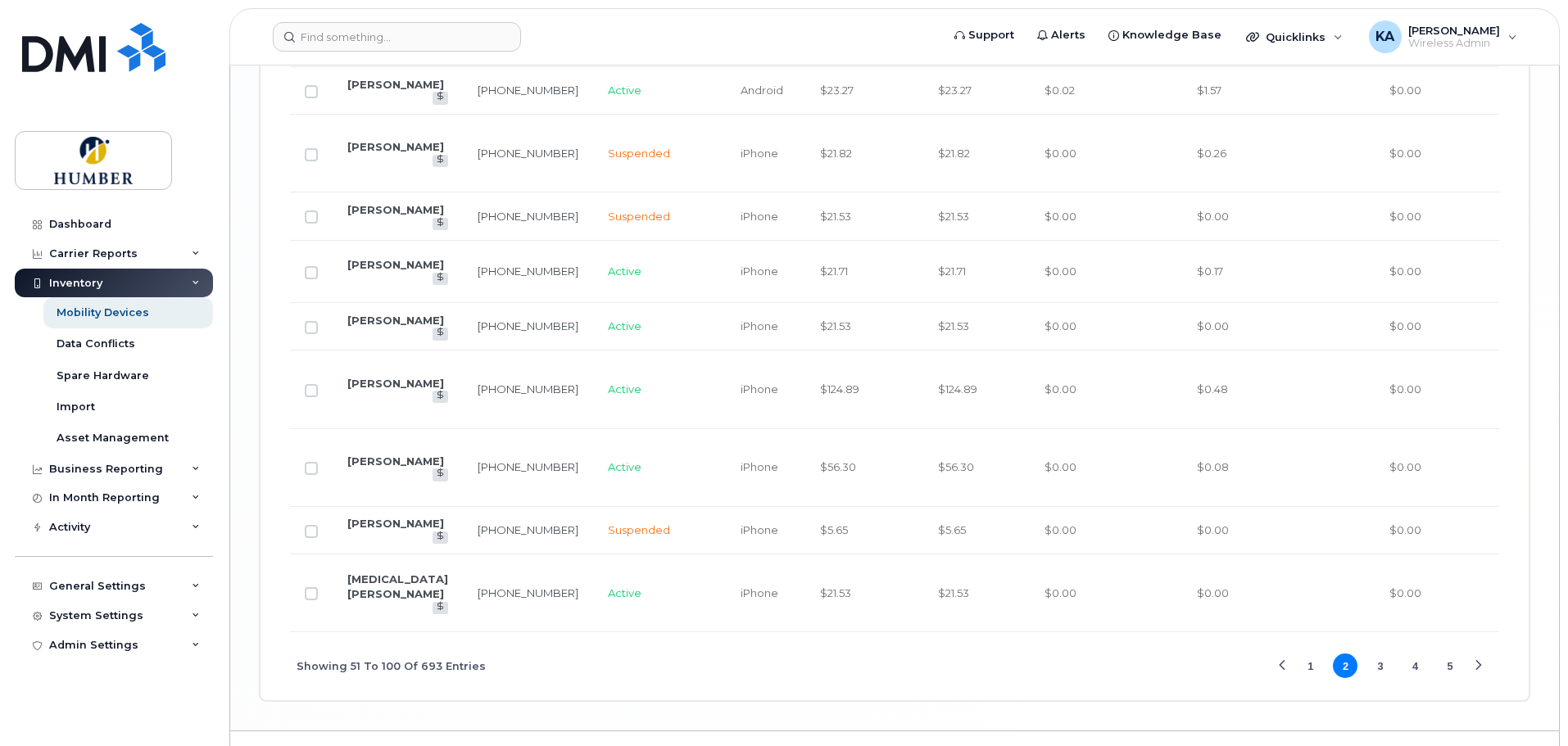
click at [1381, 653] on button "3" at bounding box center [1379, 665] width 25 height 25
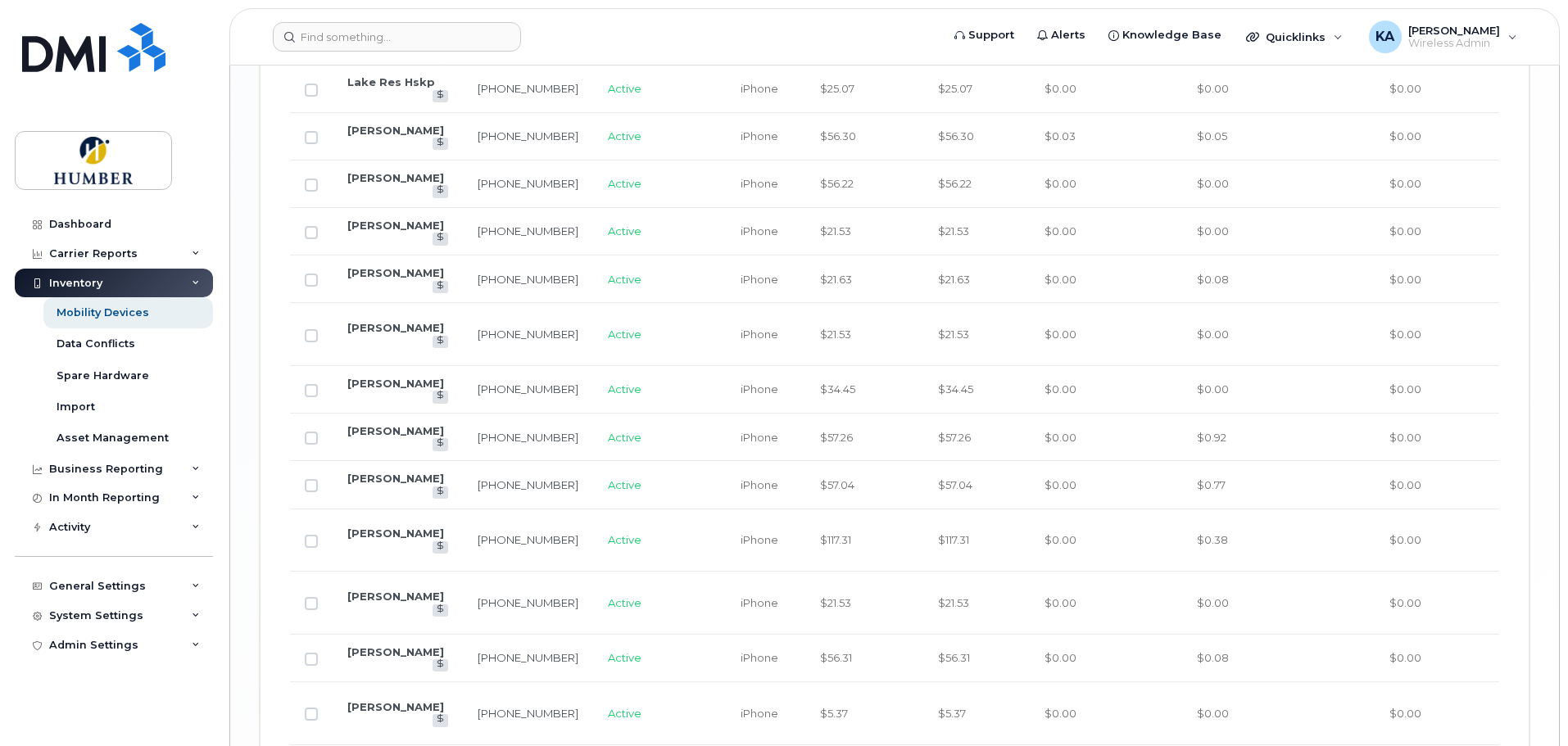
scroll to position [3400, 0]
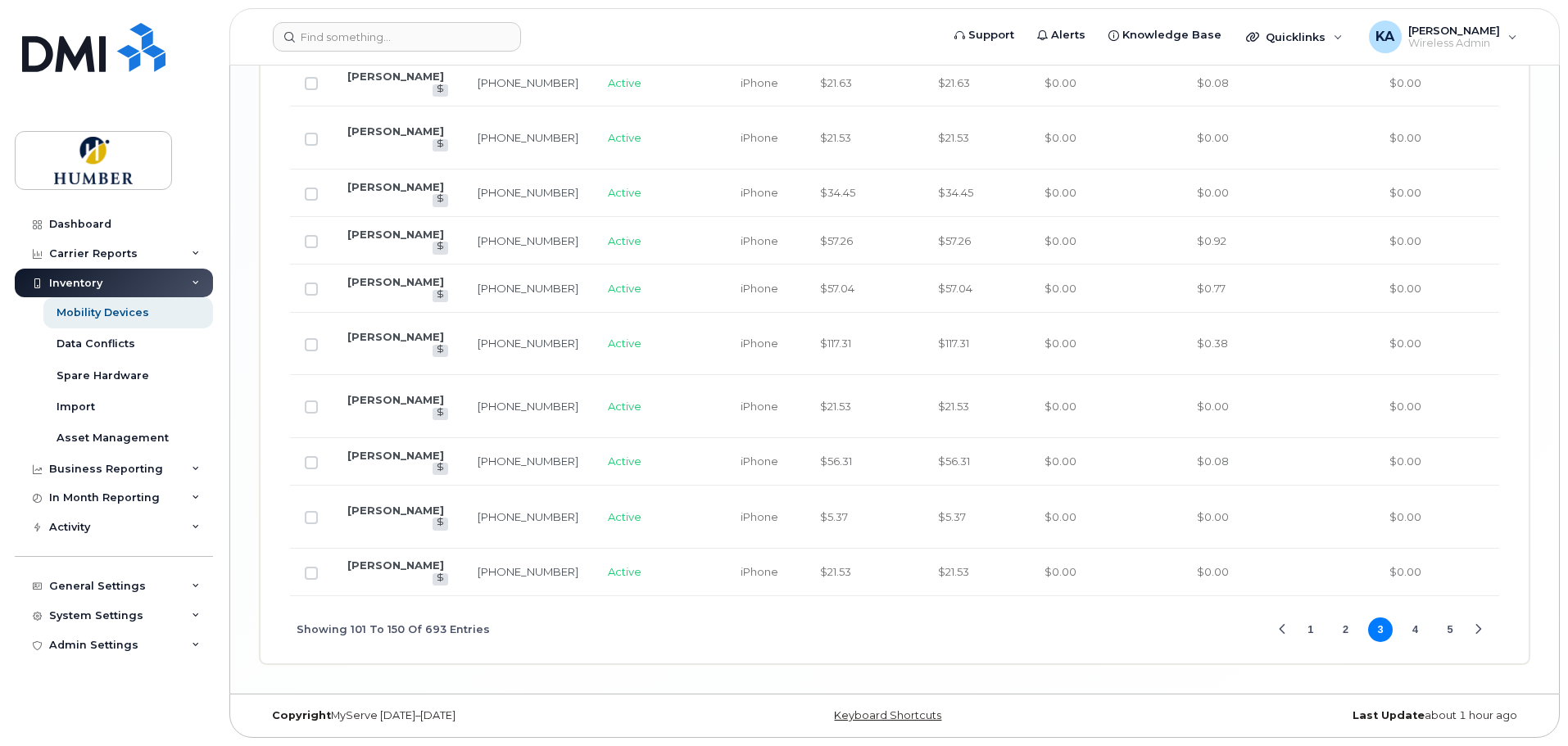
click at [1414, 626] on button "4" at bounding box center [1415, 629] width 25 height 25
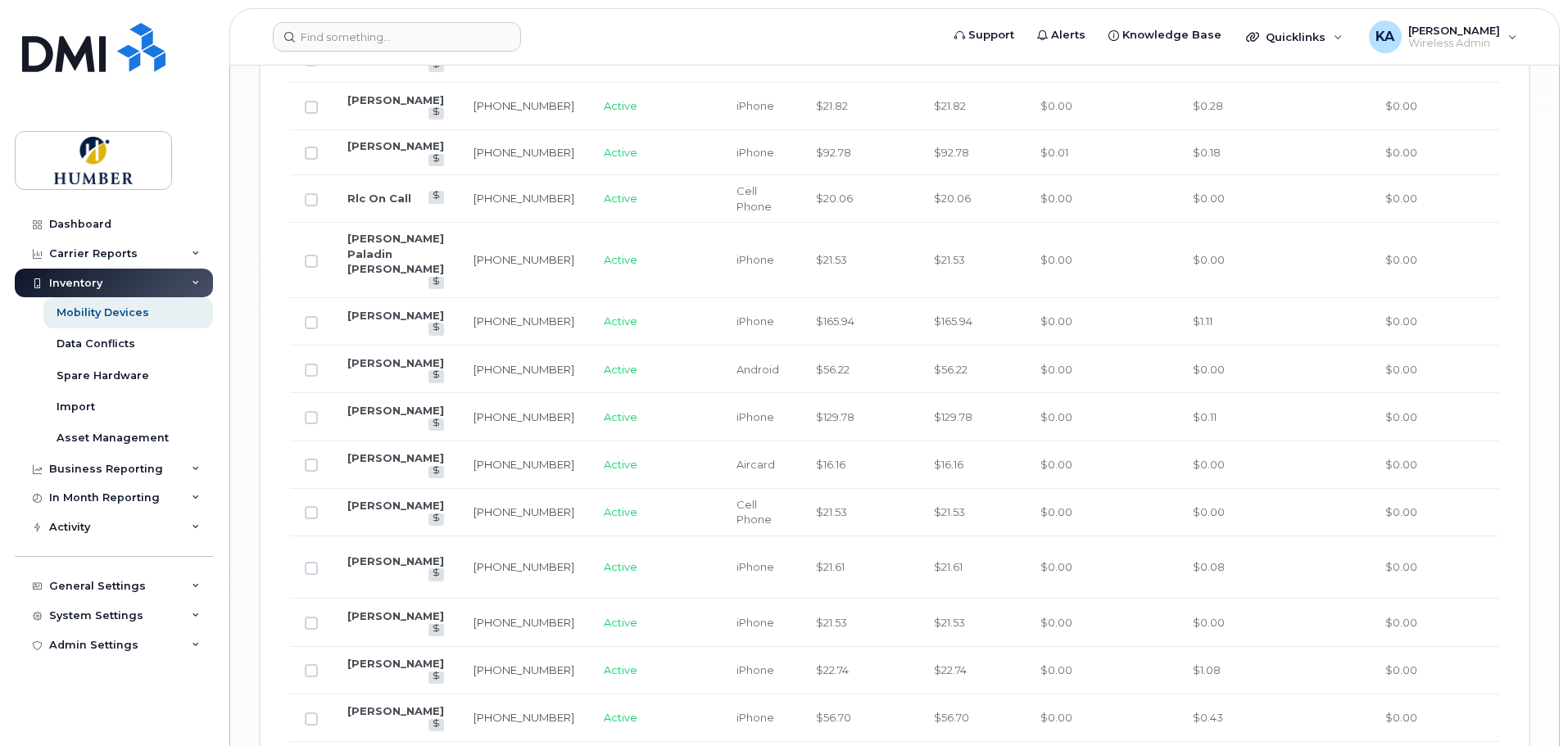
scroll to position [2153, 0]
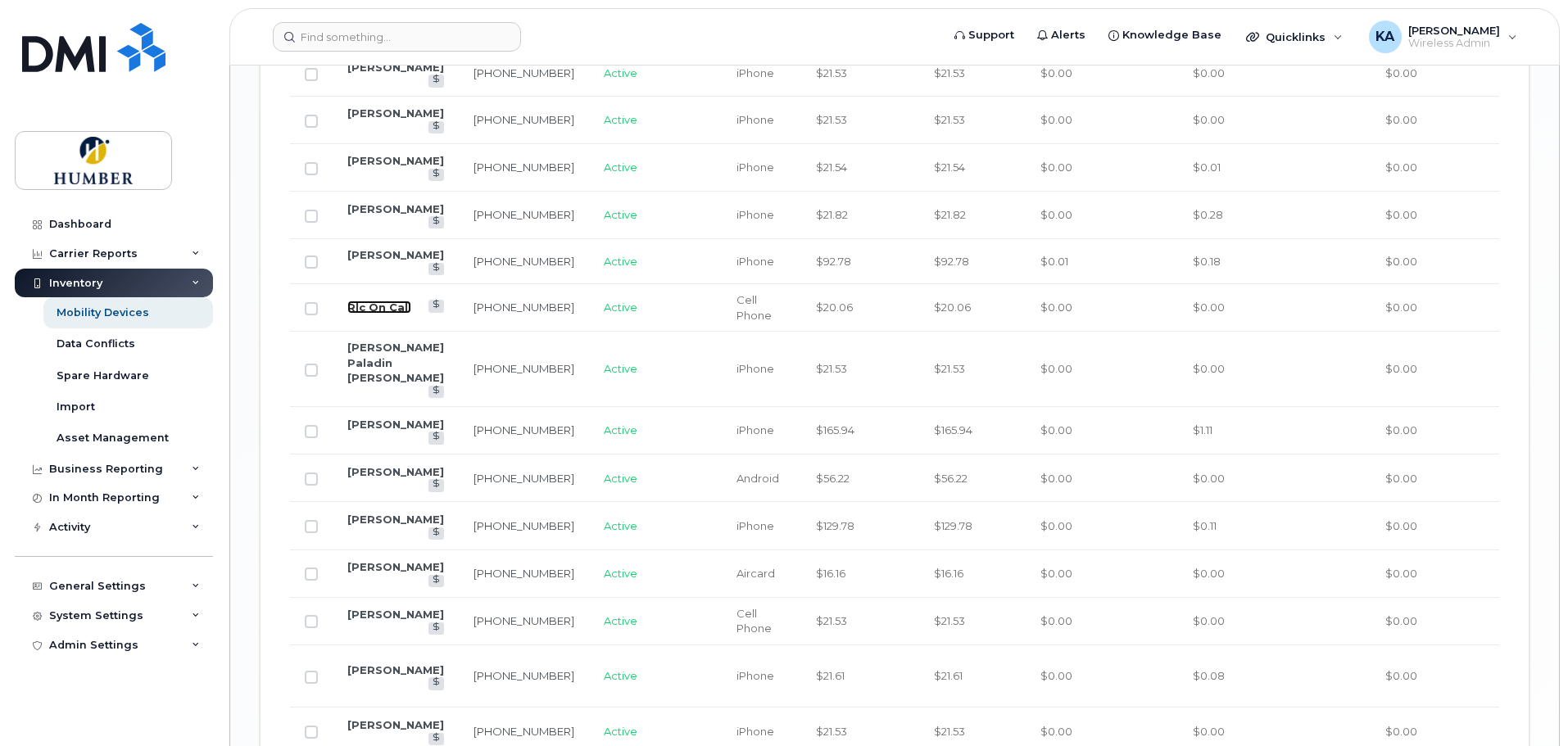
click at [386, 313] on link "Rlc On Call" at bounding box center [378, 306] width 64 height 13
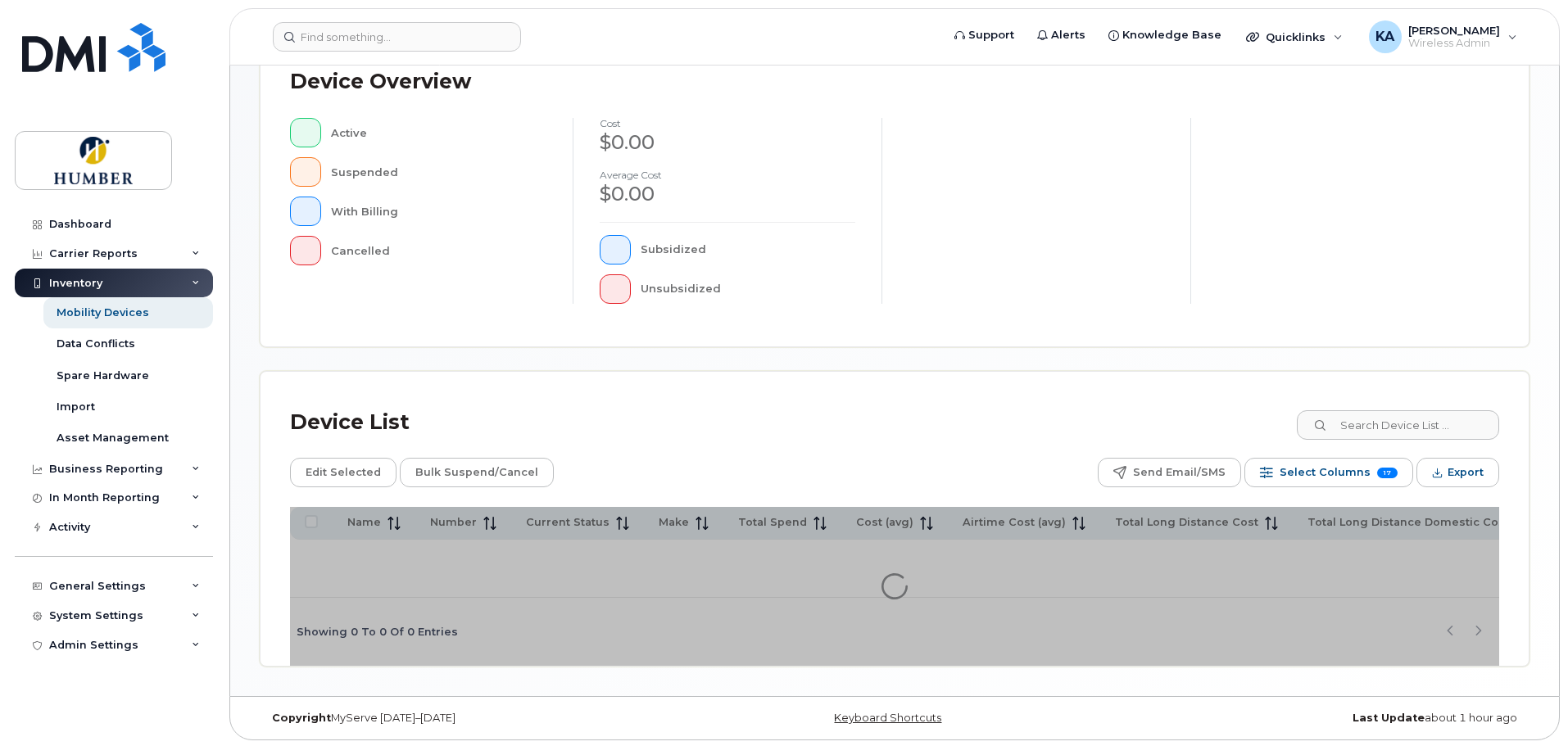
scroll to position [385, 0]
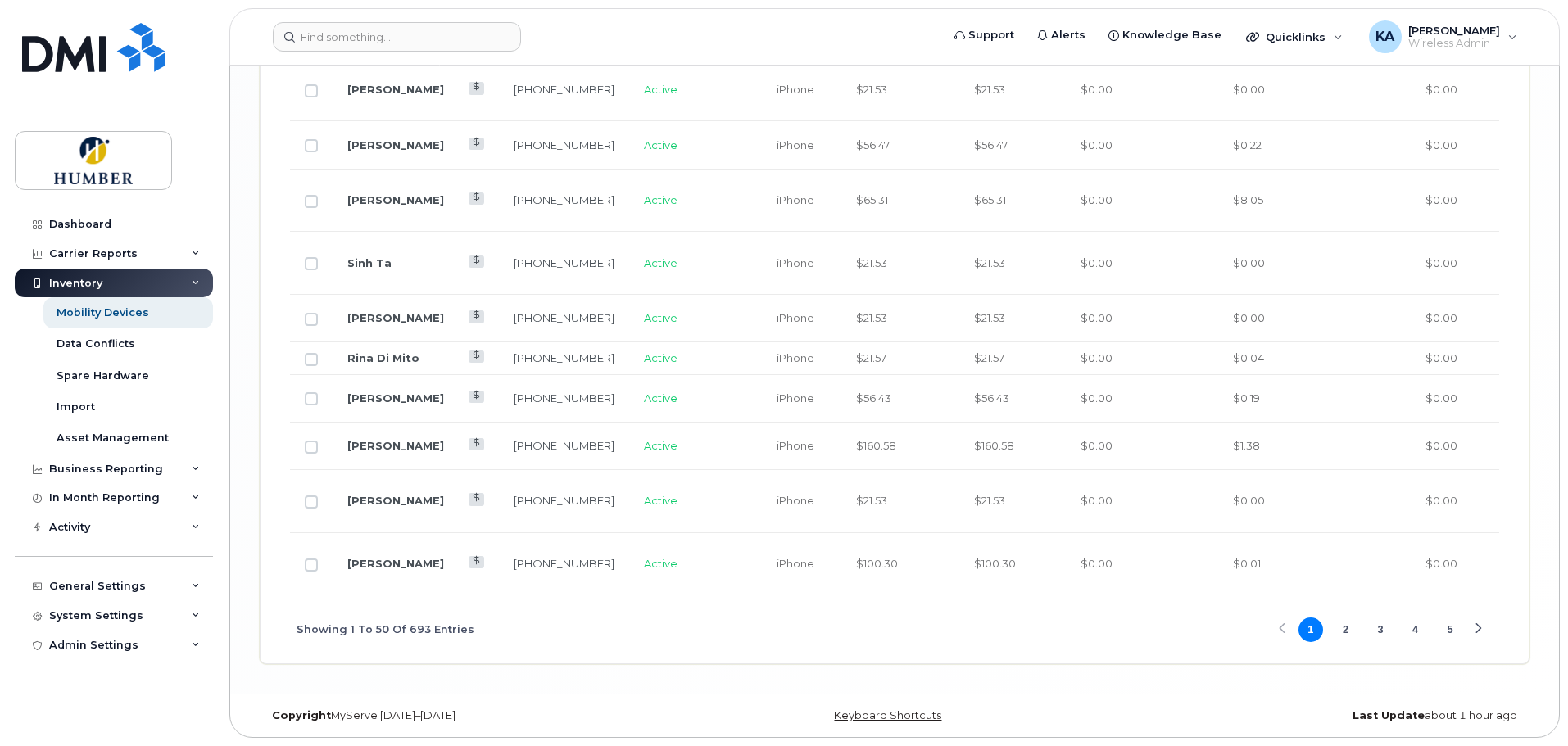
scroll to position [3395, 0]
drag, startPoint x: 1448, startPoint y: 629, endPoint x: 1435, endPoint y: 629, distance: 13.0
click at [1448, 629] on button "5" at bounding box center [1449, 629] width 25 height 25
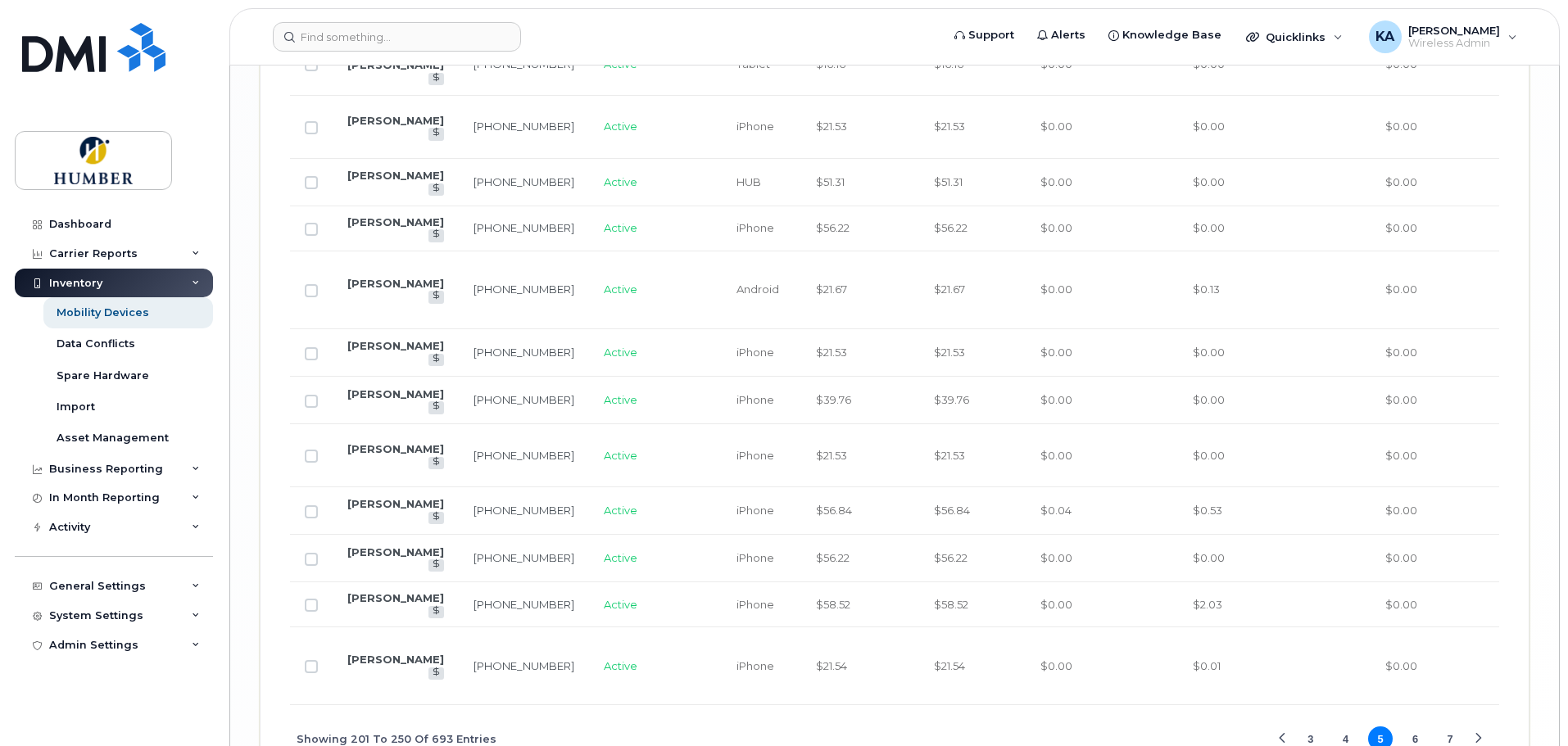
scroll to position [3413, 0]
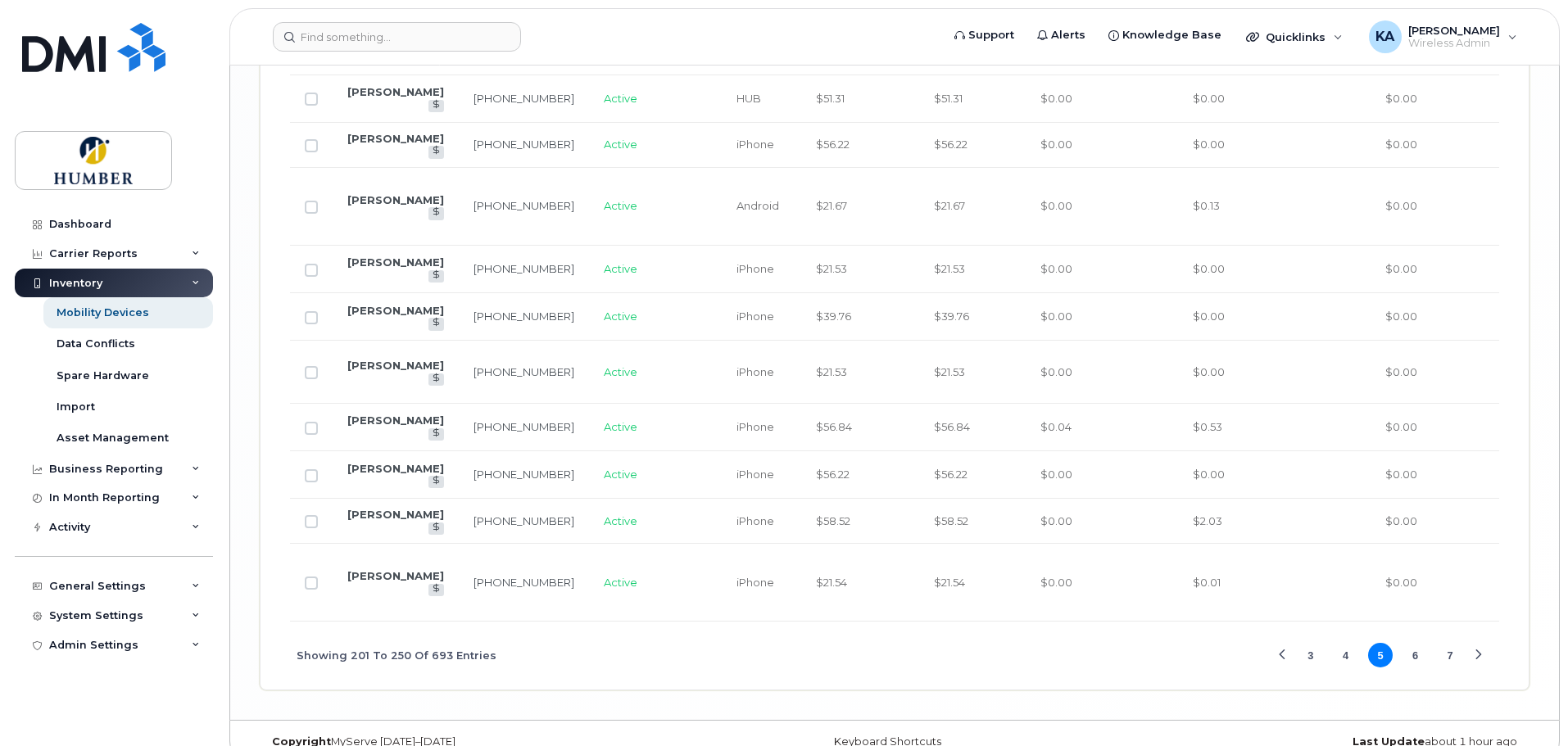
click at [1412, 643] on button "6" at bounding box center [1415, 655] width 25 height 25
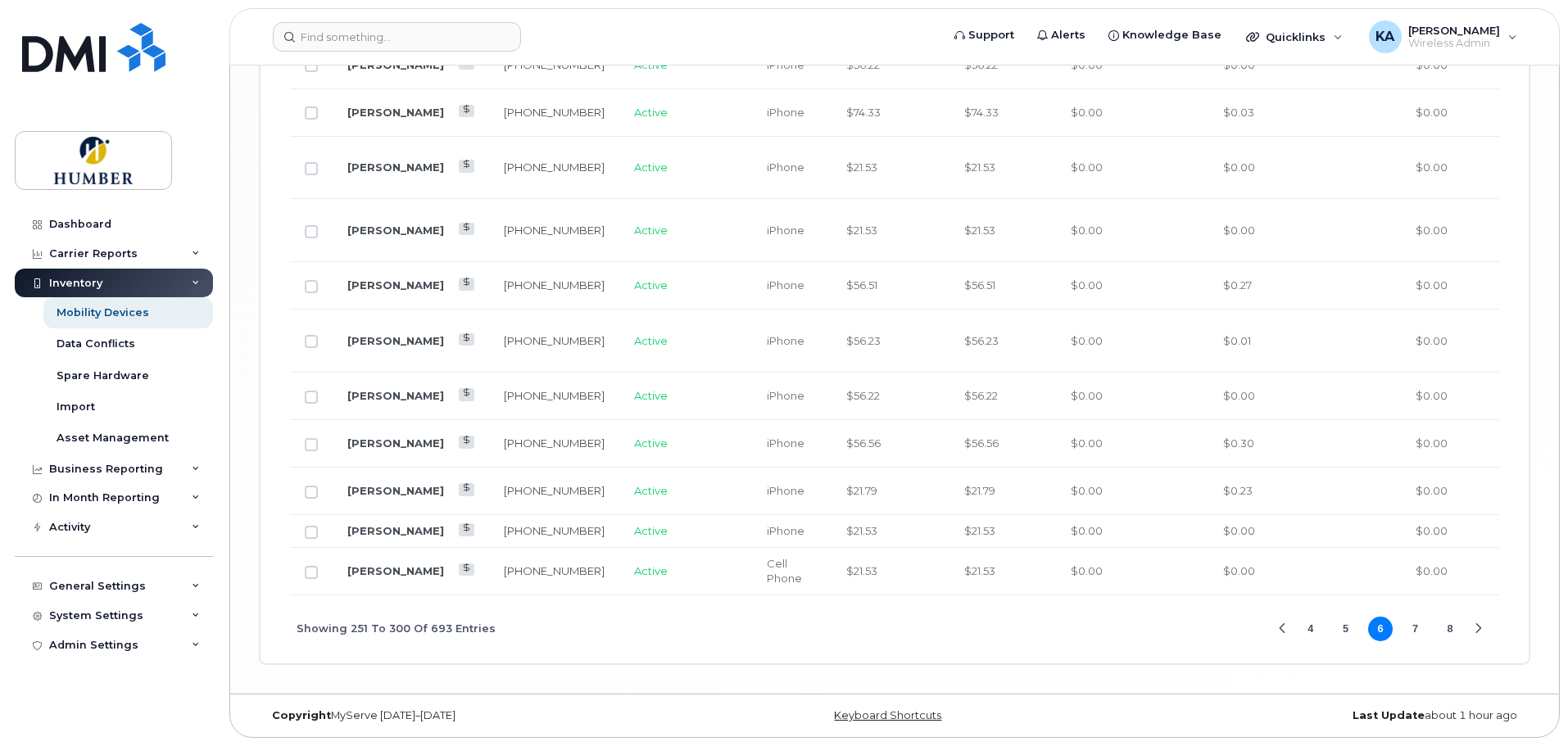
click at [1410, 641] on button "7" at bounding box center [1415, 628] width 25 height 25
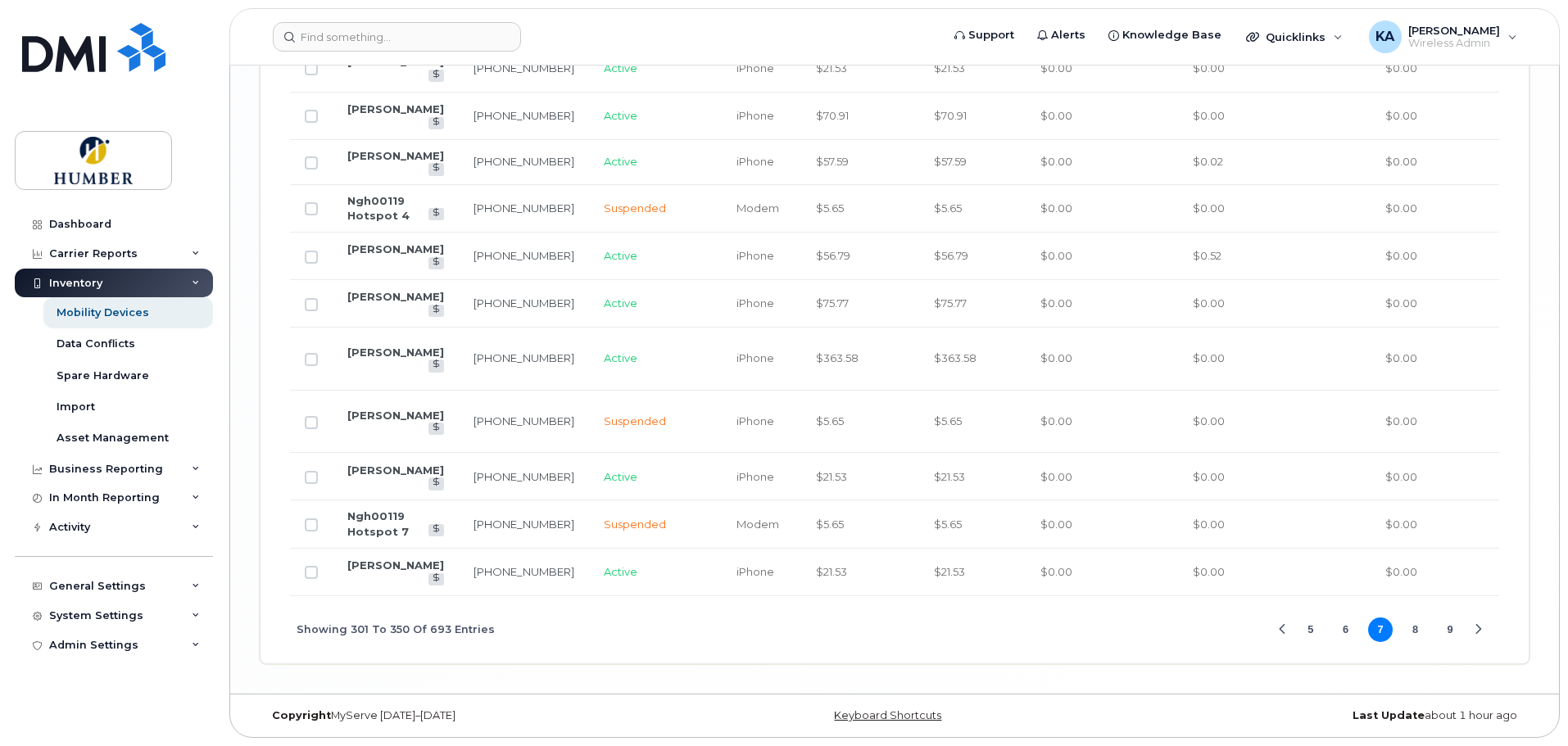
scroll to position [2719, 0]
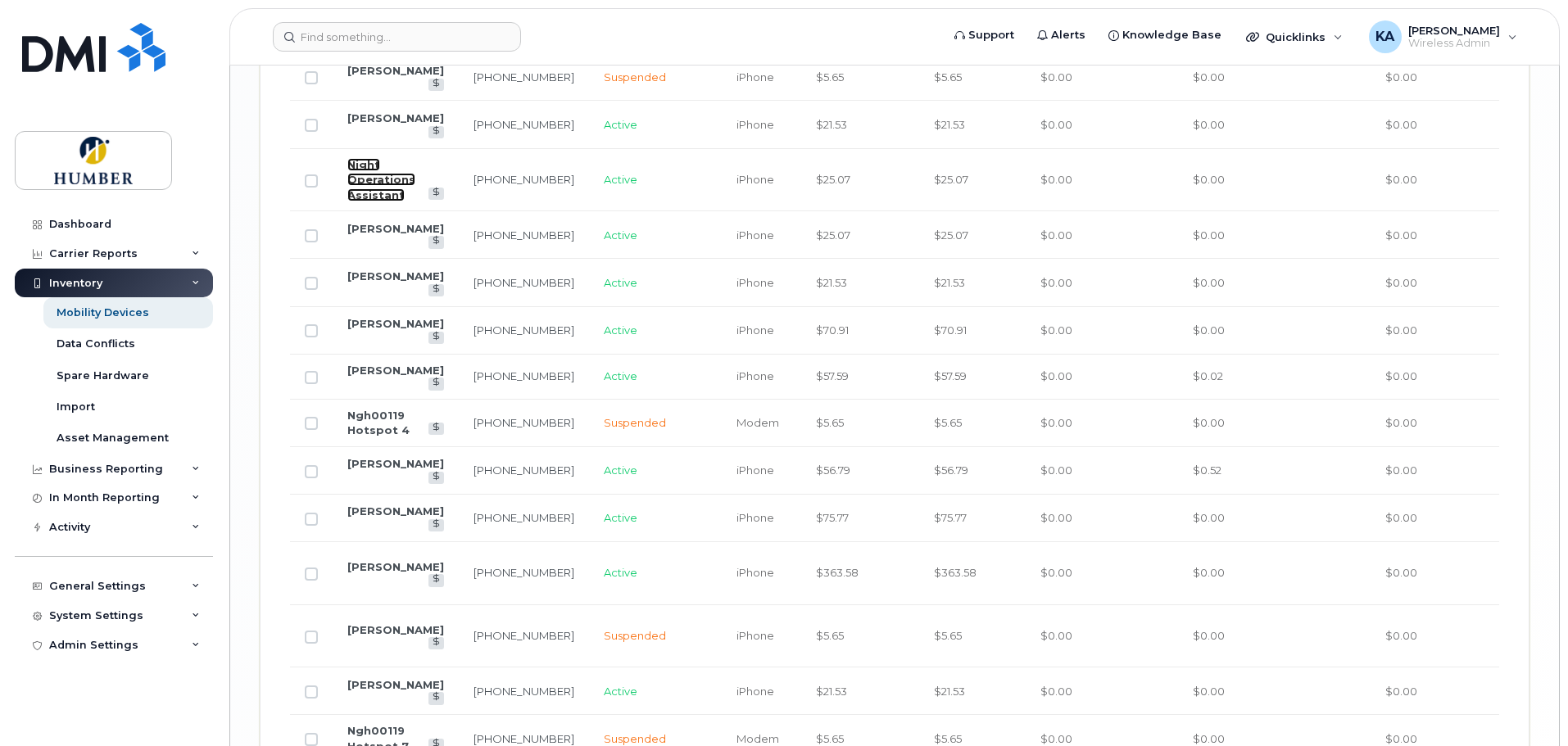
click at [374, 202] on link "Night Operations Assistant" at bounding box center [380, 180] width 68 height 43
